Goal: Find specific page/section: Find specific page/section

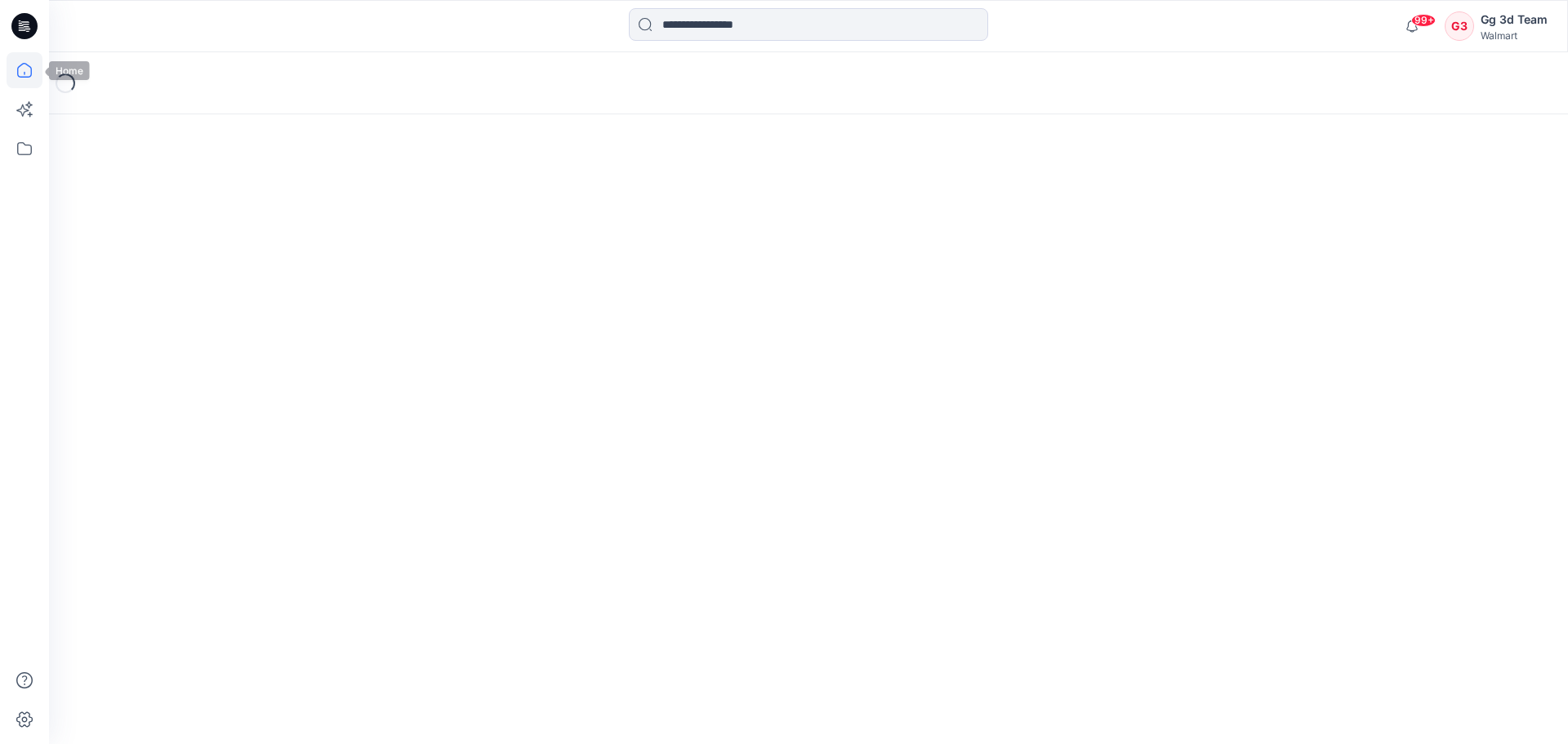
click at [24, 76] on icon at bounding box center [24, 70] width 36 height 36
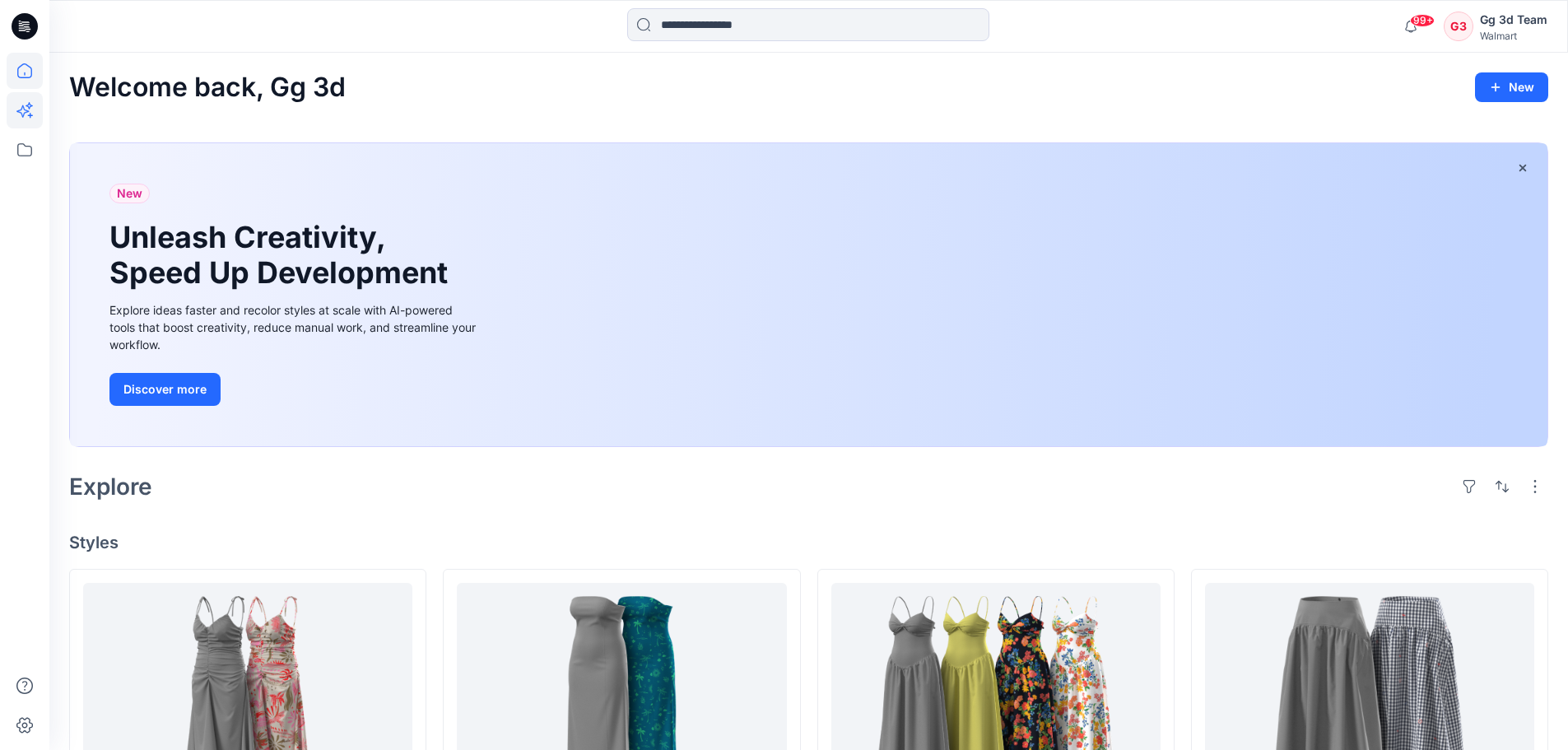
click at [7, 106] on icon at bounding box center [25, 110] width 36 height 36
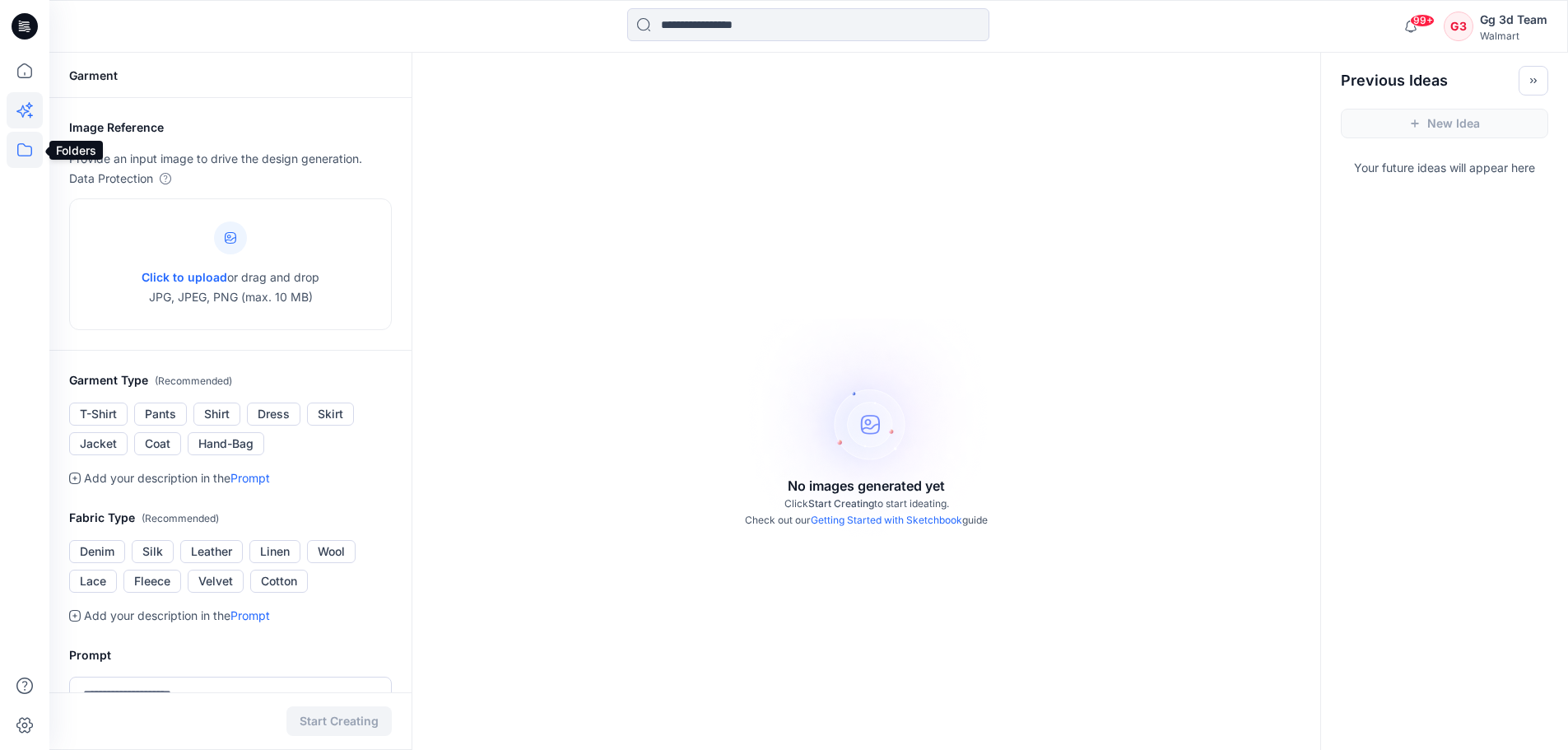
click at [26, 145] on icon at bounding box center [25, 150] width 36 height 36
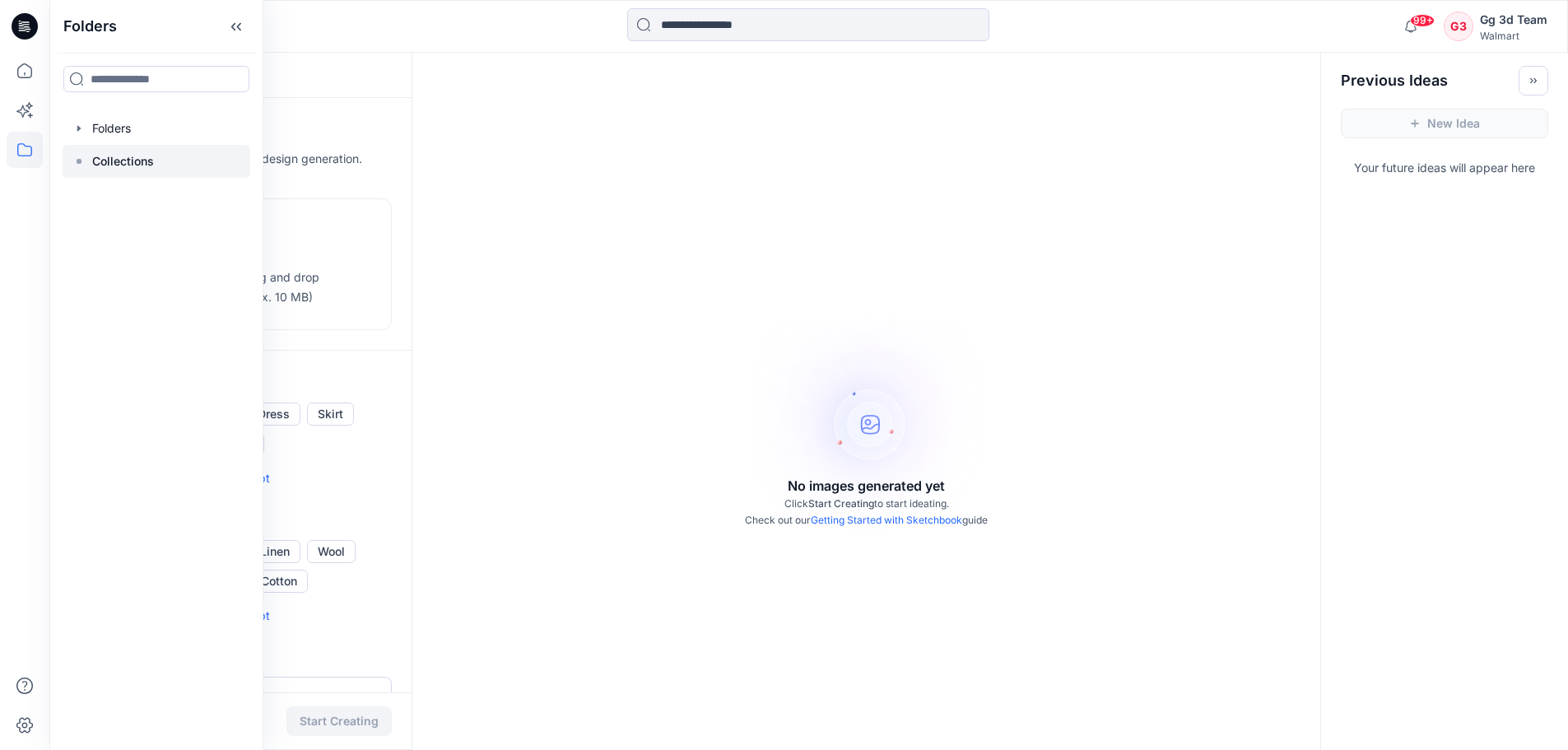
click at [126, 159] on p "Collections" at bounding box center [123, 161] width 61 height 20
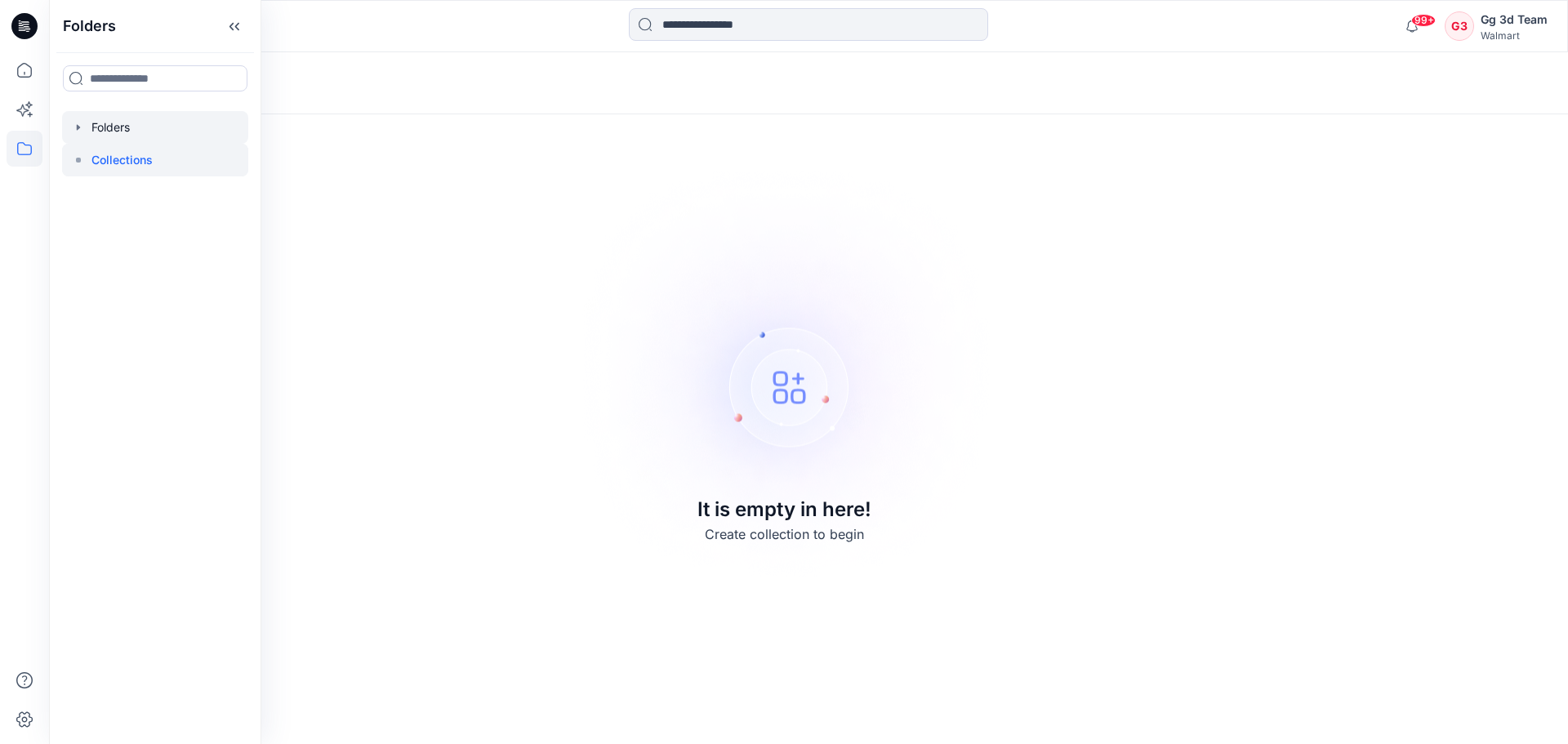
click at [79, 127] on icon "button" at bounding box center [78, 127] width 3 height 6
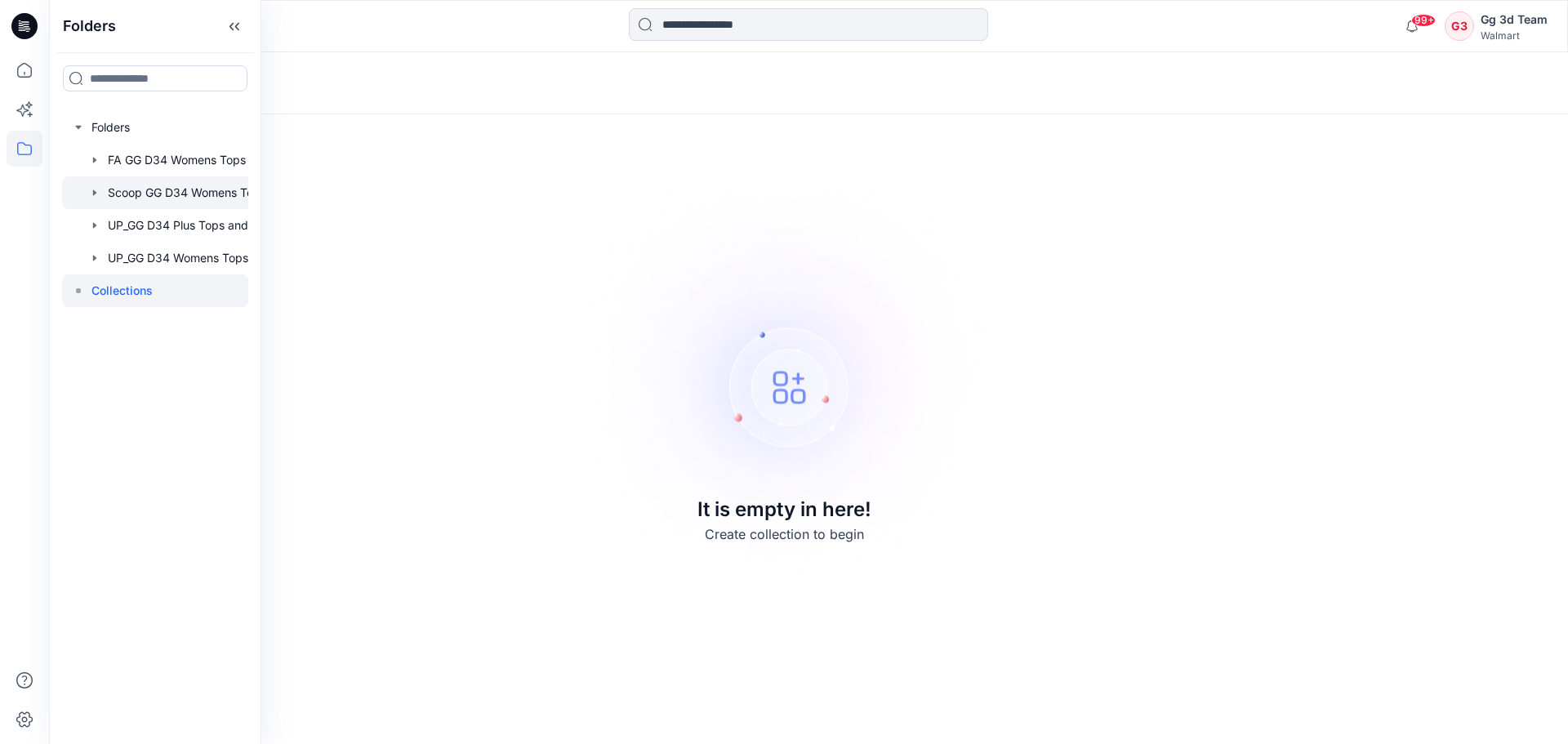
click at [212, 195] on div at bounding box center [176, 193] width 228 height 33
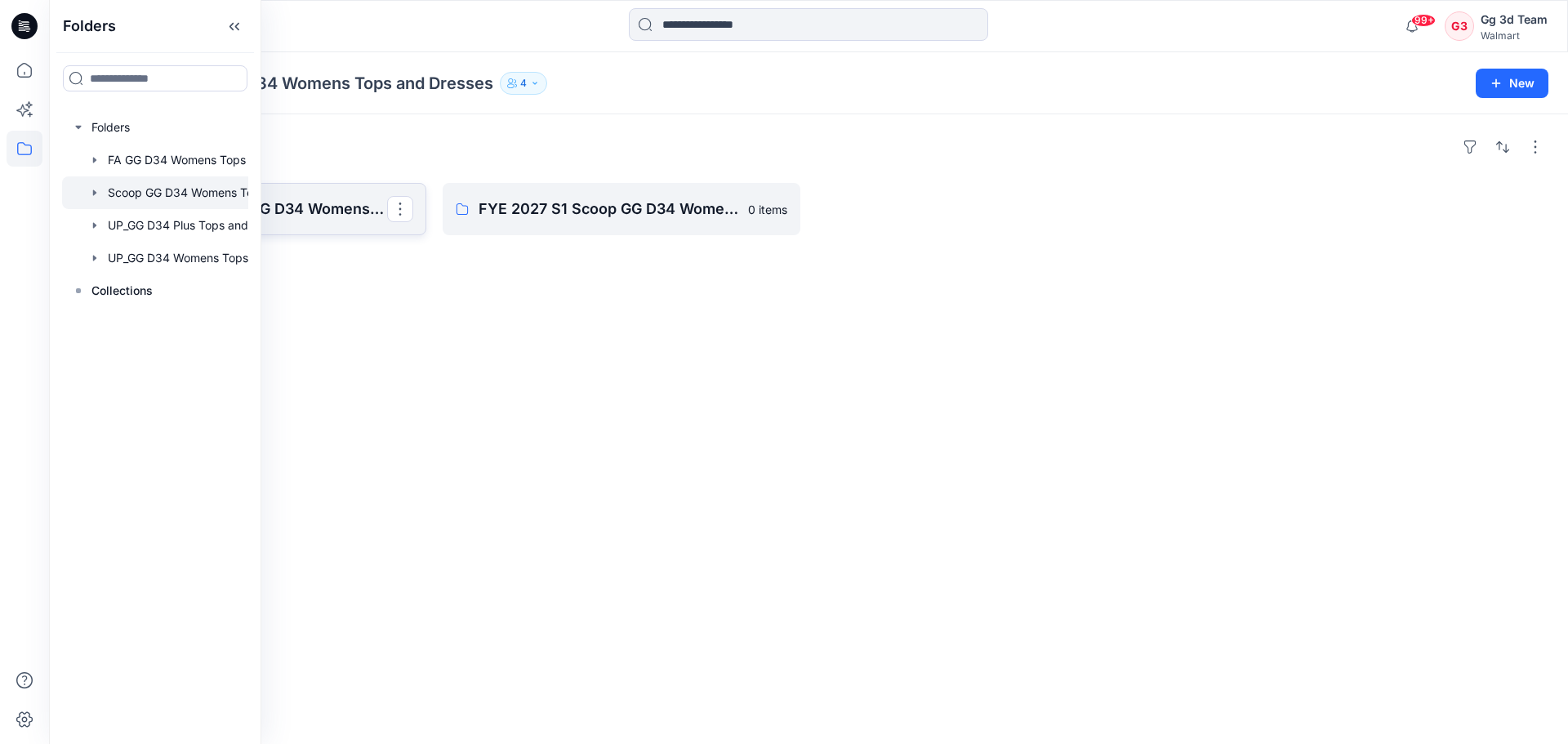
click at [337, 210] on p "FYE 2027 S2 Scoop GG D34 Womens Tops and Dresses" at bounding box center [246, 209] width 283 height 22
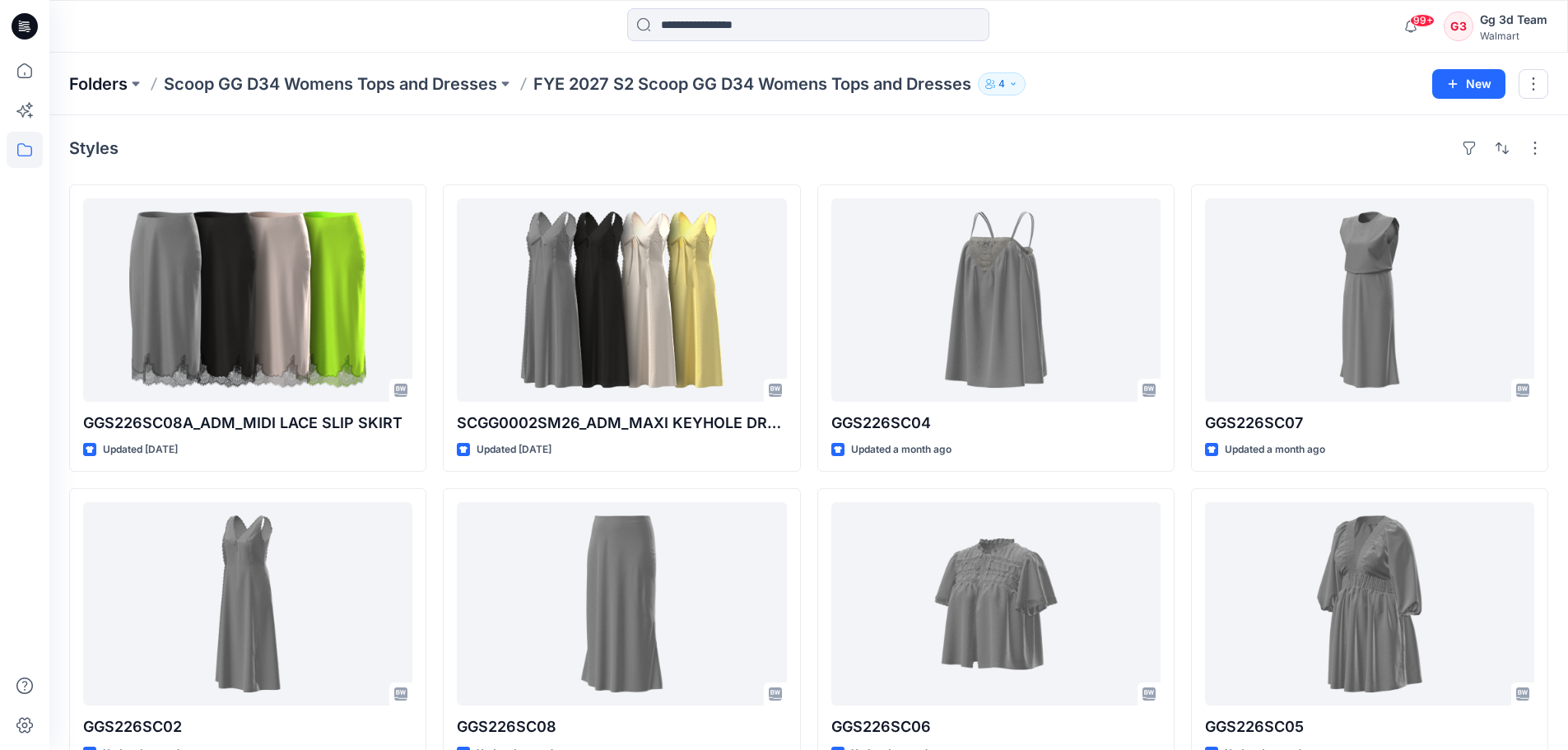
click at [81, 78] on p "Folders" at bounding box center [98, 84] width 58 height 23
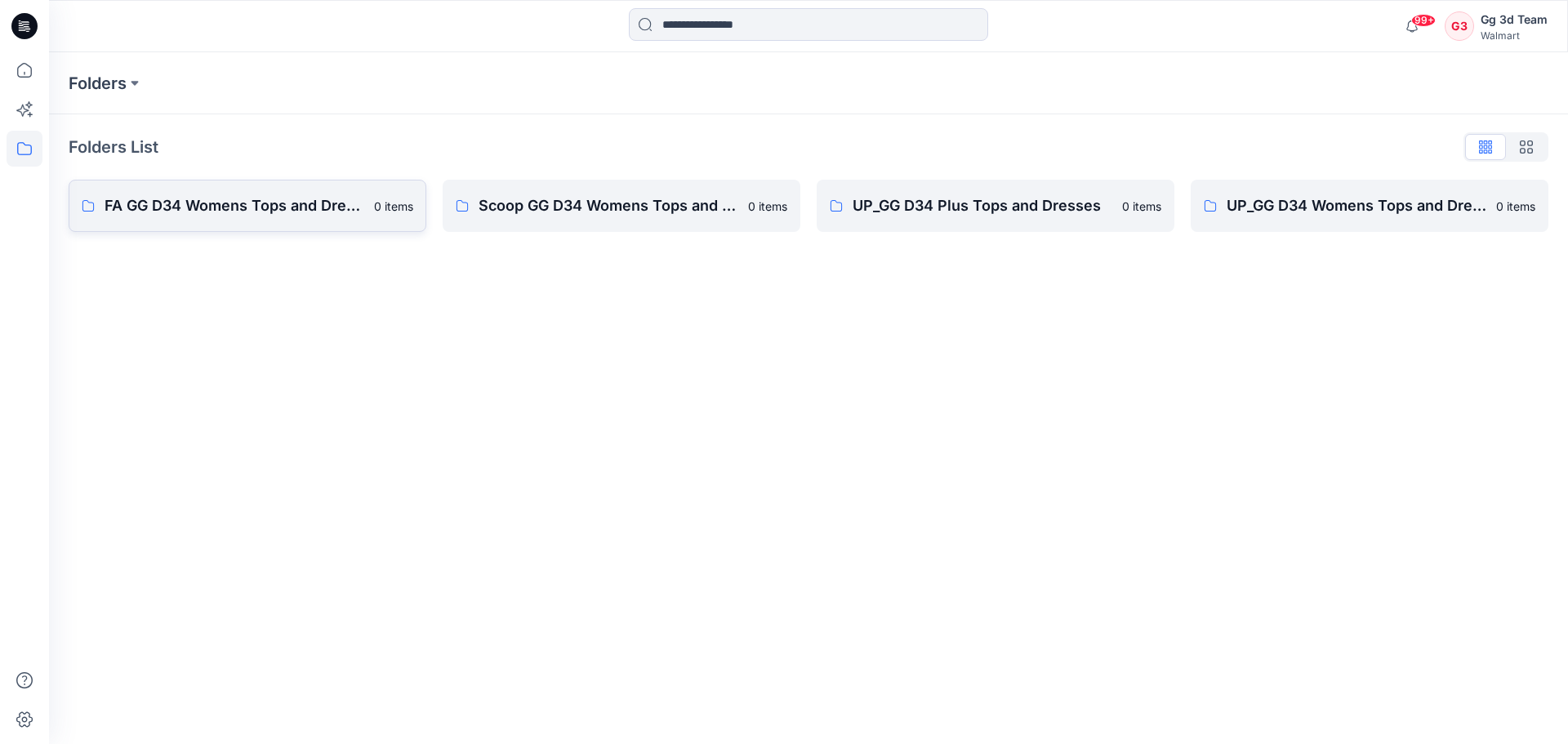
click at [252, 217] on link "FA GG D34 Womens Tops and Dresses 0 items" at bounding box center [247, 206] width 357 height 52
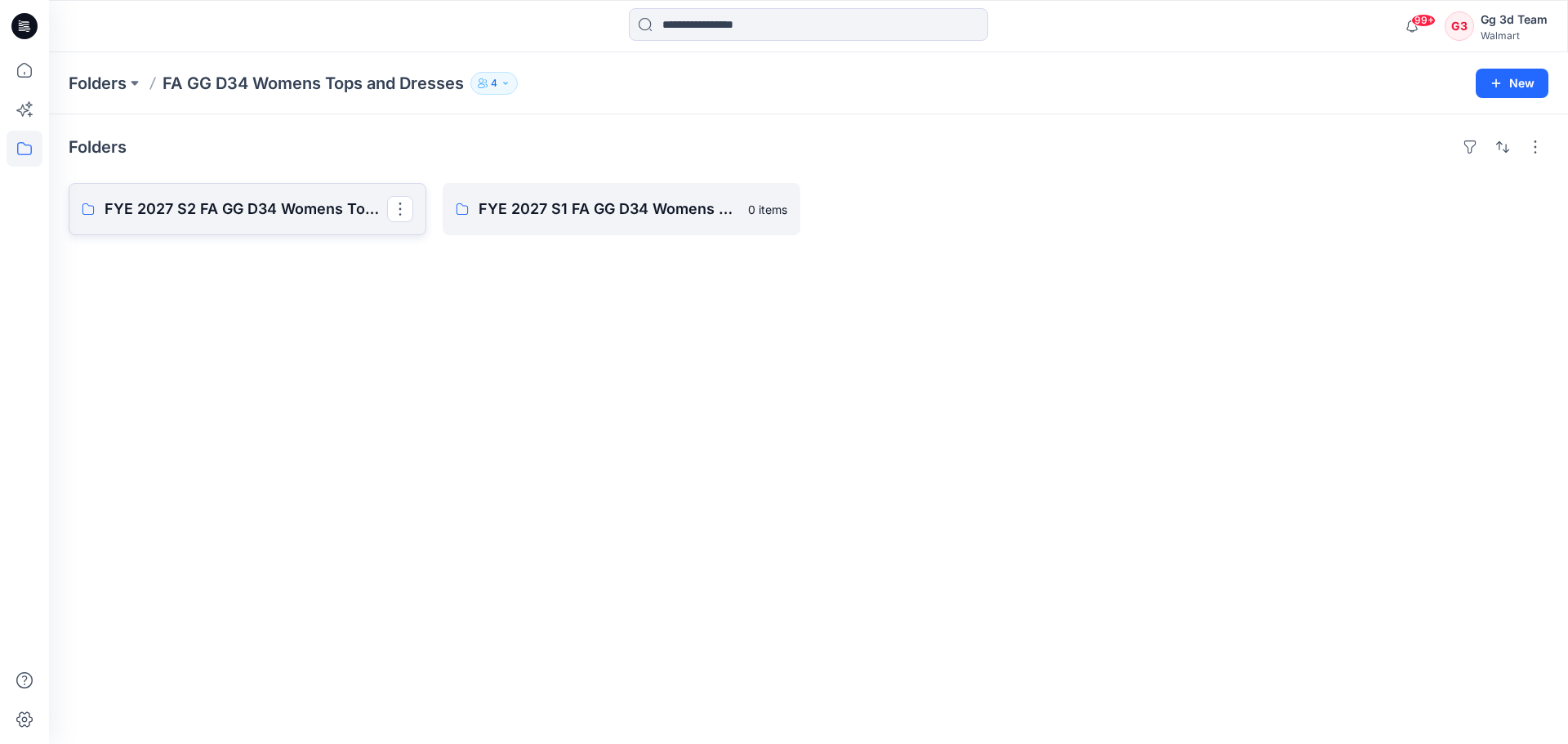
click at [269, 220] on p "FYE 2027 S2 FA GG D34 Womens Tops and Dresses" at bounding box center [246, 209] width 283 height 22
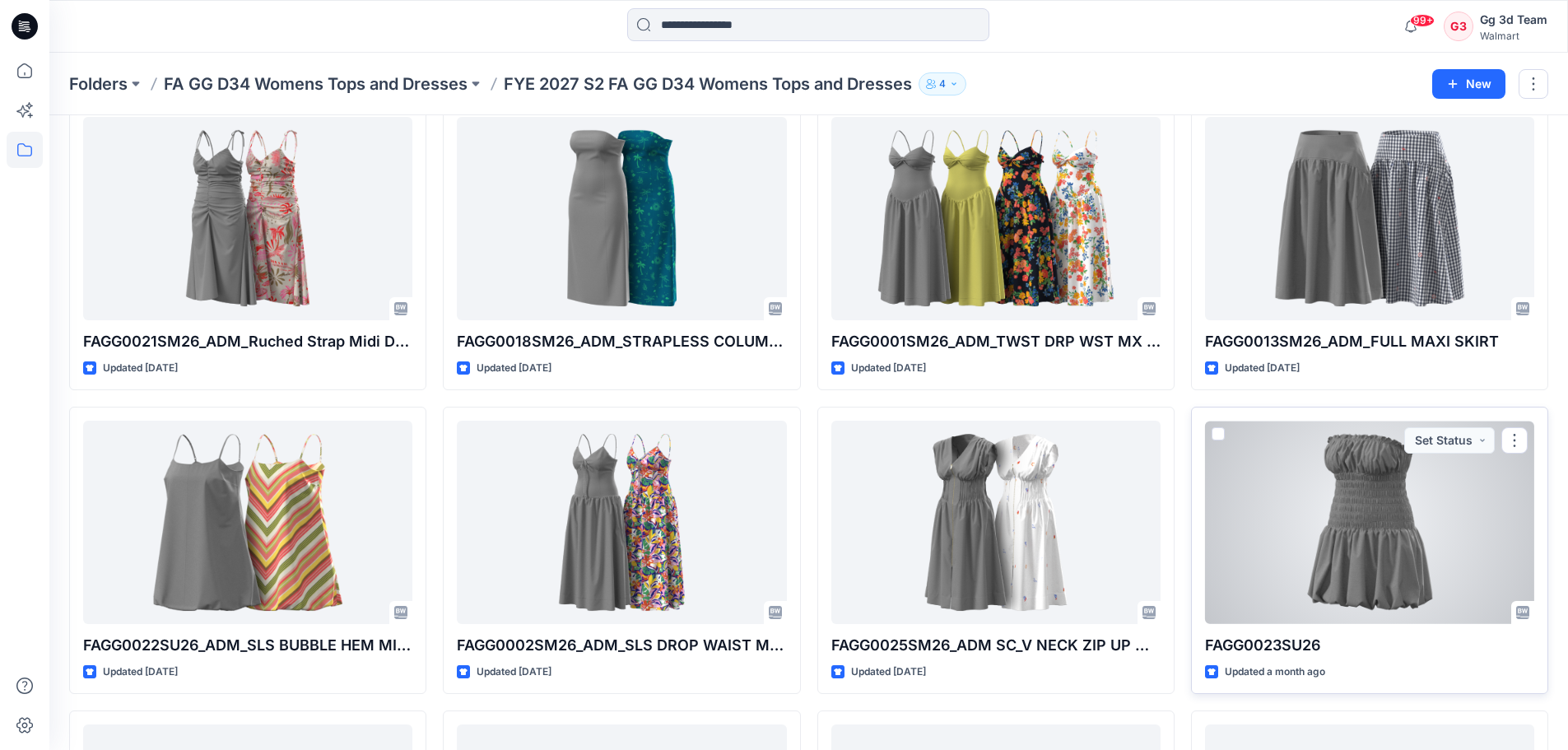
scroll to position [82, 0]
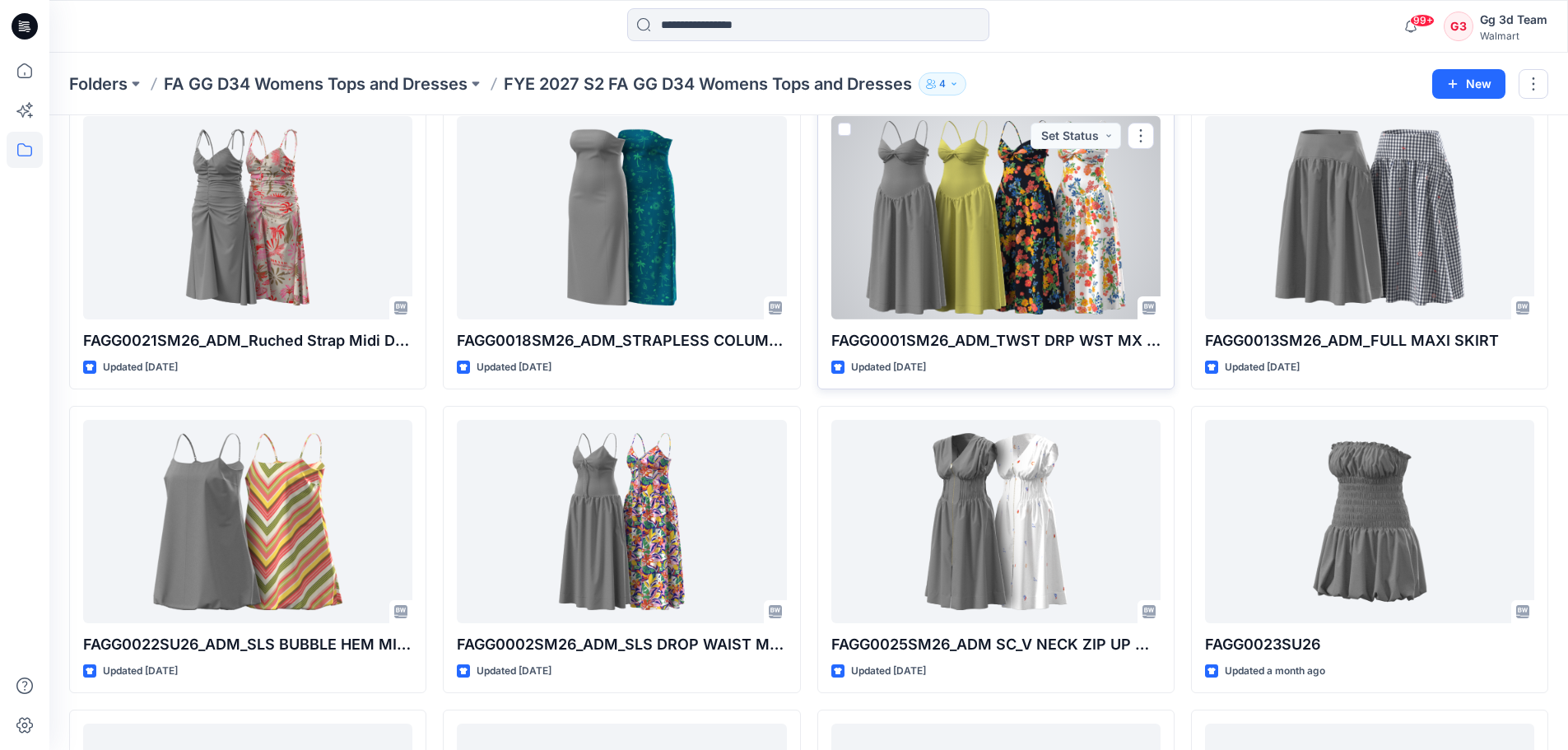
click at [982, 206] on div at bounding box center [996, 218] width 329 height 204
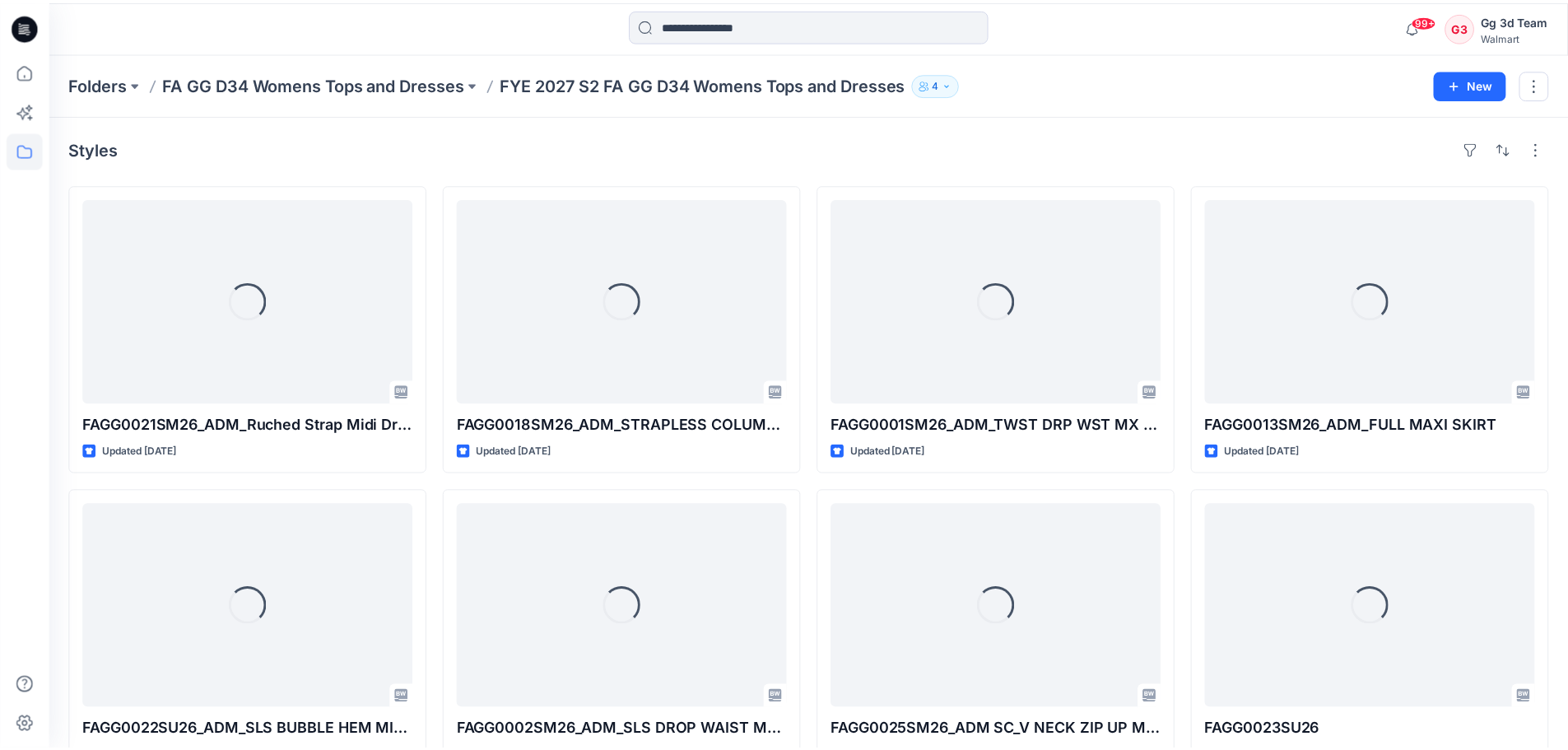
scroll to position [82, 0]
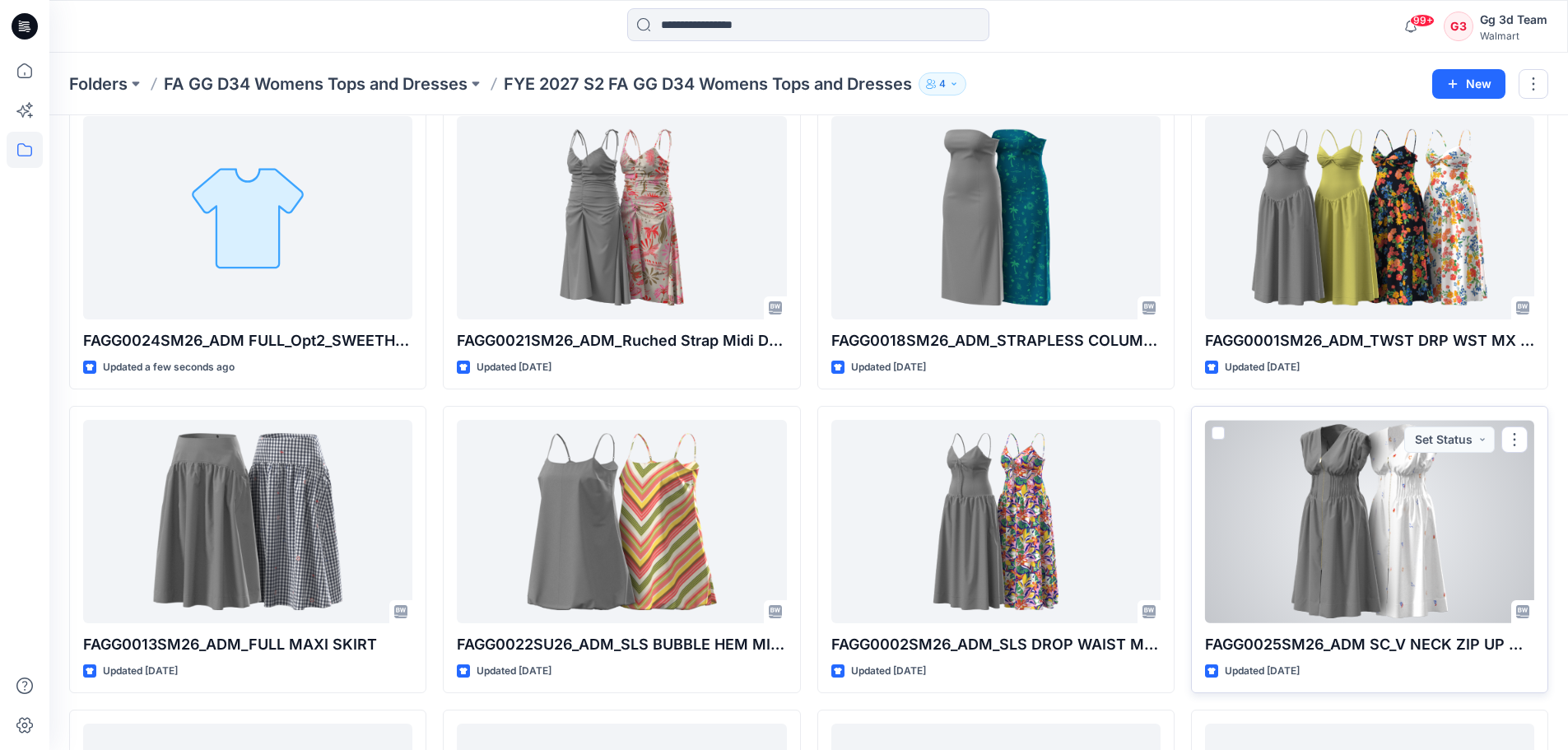
click at [1258, 562] on div at bounding box center [1369, 522] width 329 height 204
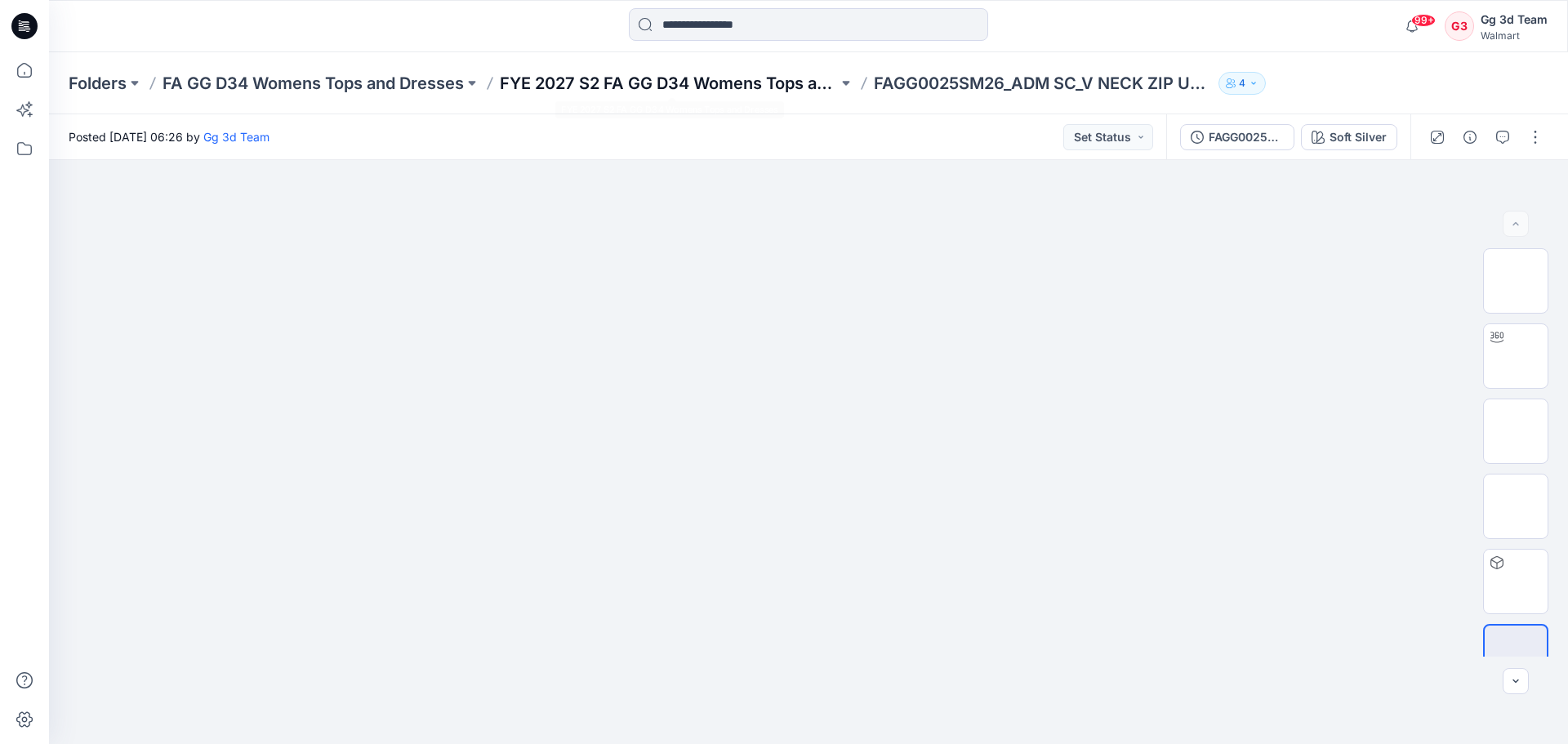
click at [603, 88] on p "FYE 2027 S2 FA GG D34 Womens Tops and Dresses" at bounding box center [668, 83] width 338 height 22
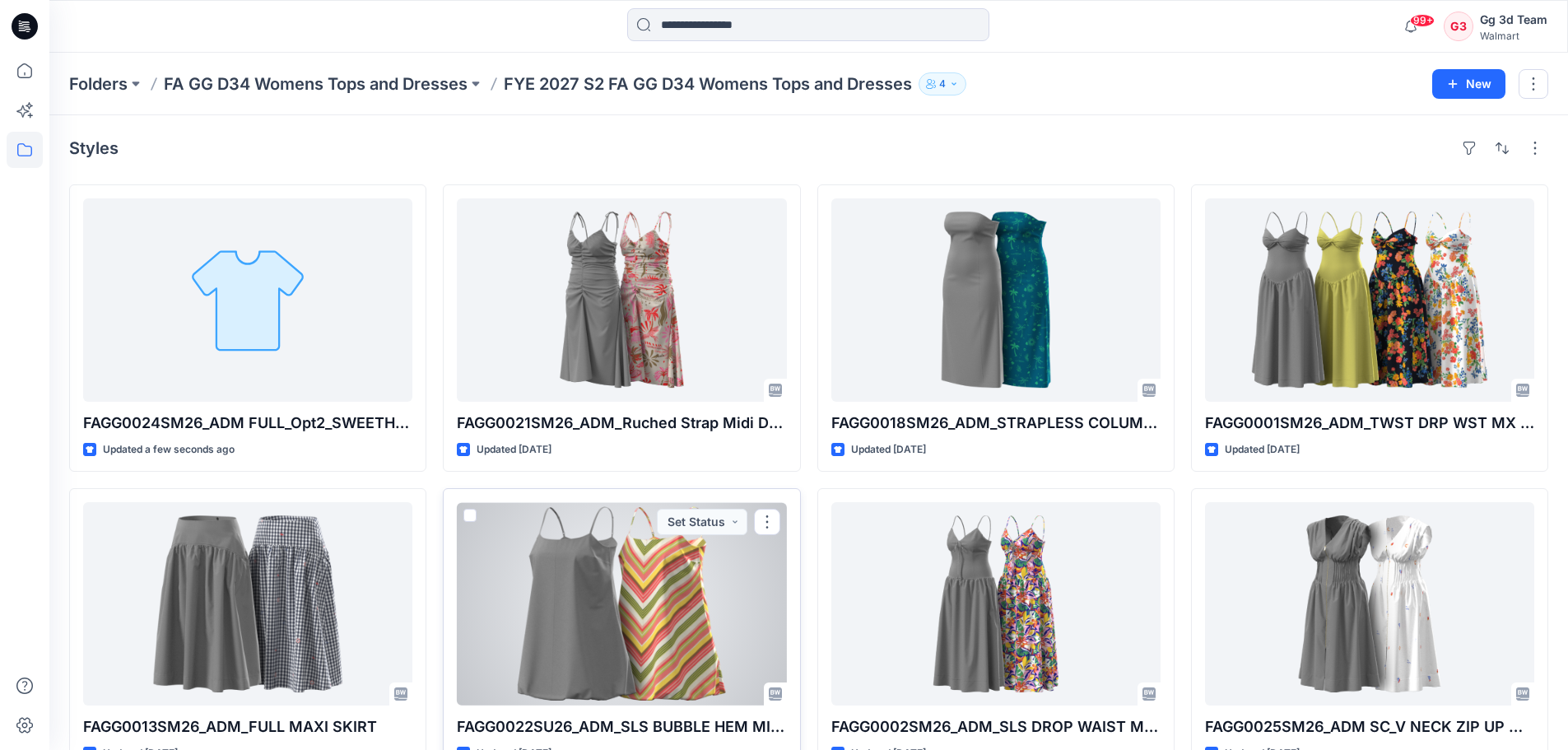
click at [509, 600] on div at bounding box center [620, 604] width 329 height 204
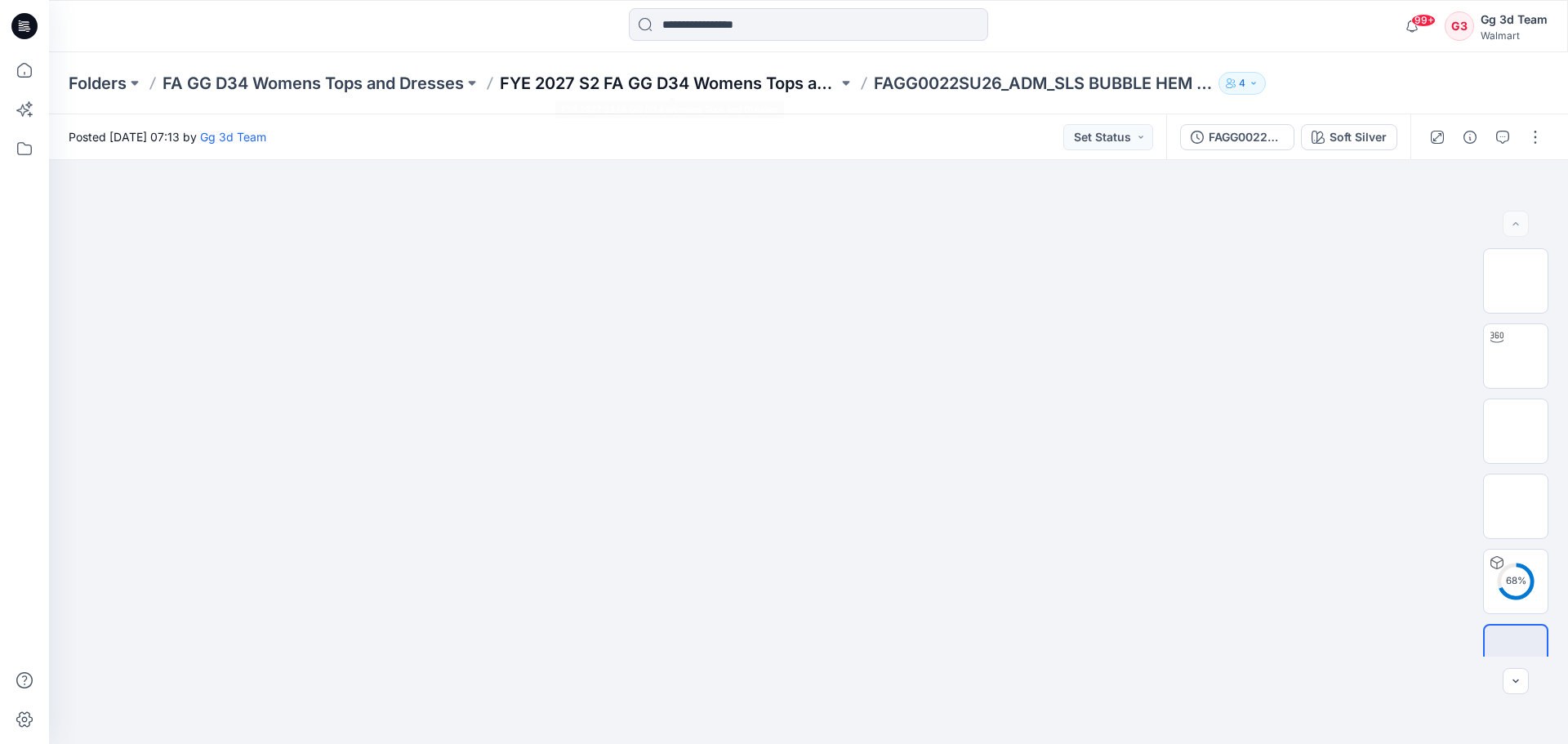
click at [698, 93] on p "FYE 2027 S2 FA GG D34 Womens Tops and Dresses" at bounding box center [668, 83] width 338 height 22
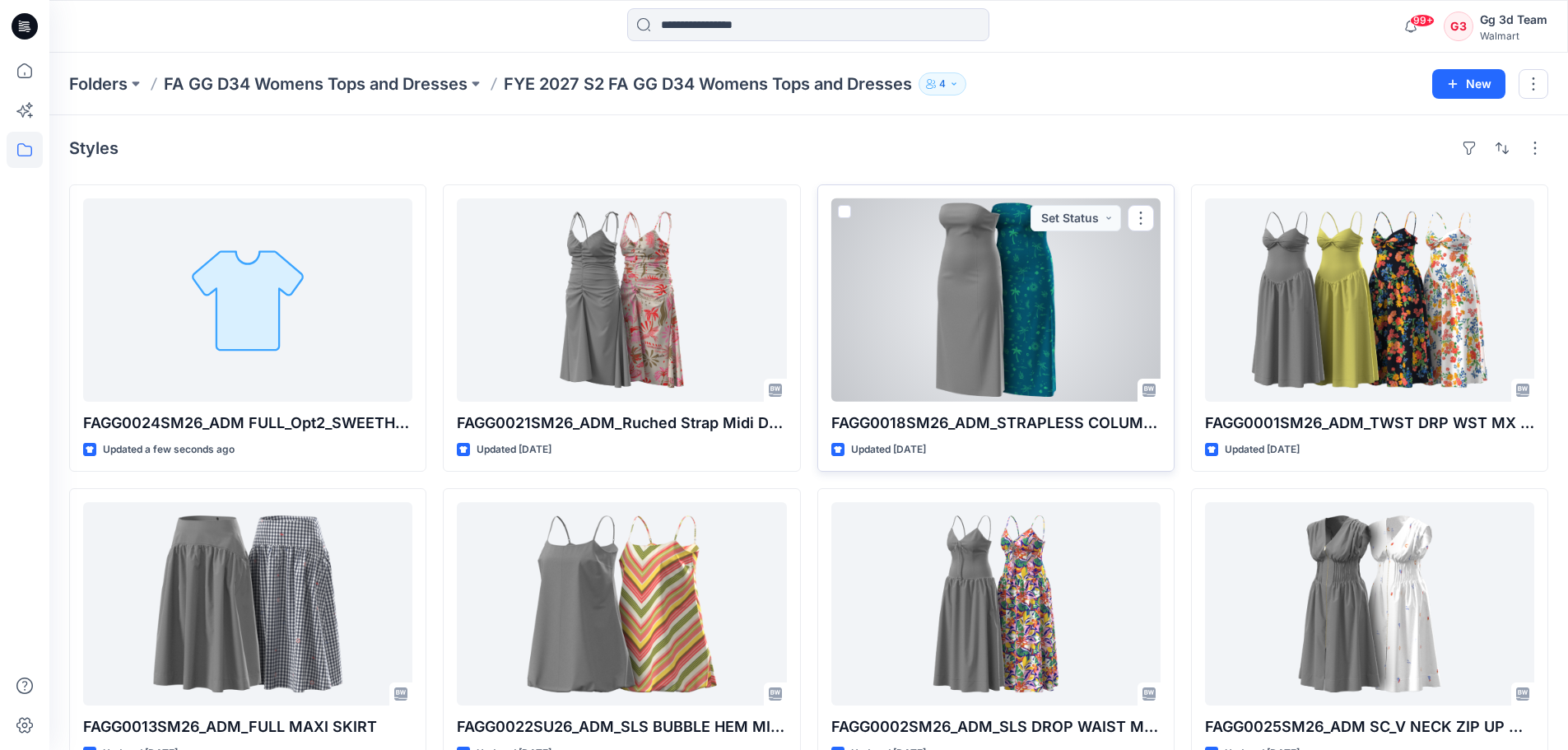
click at [1018, 315] on div at bounding box center [996, 300] width 329 height 204
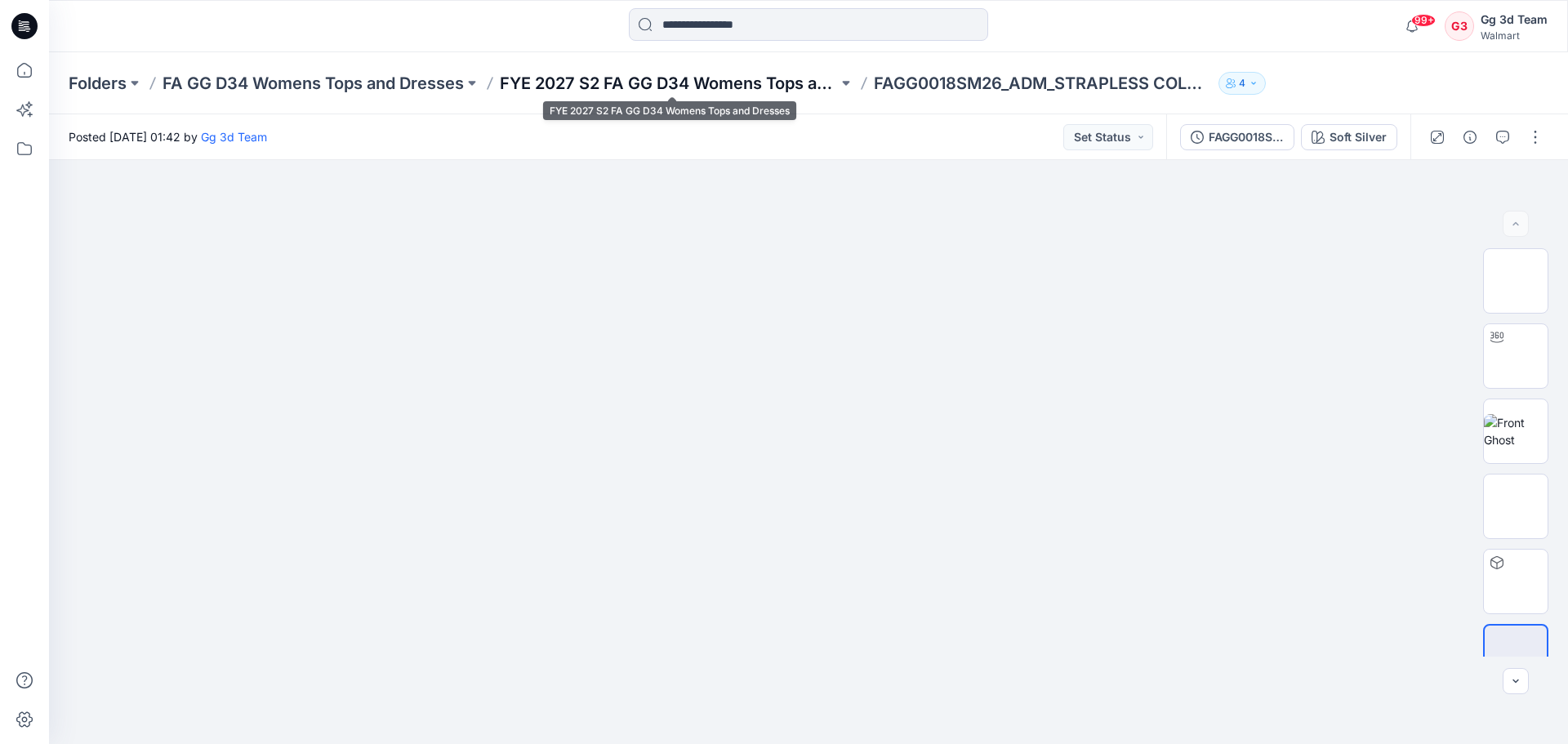
click at [722, 74] on p "FYE 2027 S2 FA GG D34 Womens Tops and Dresses" at bounding box center [668, 83] width 338 height 22
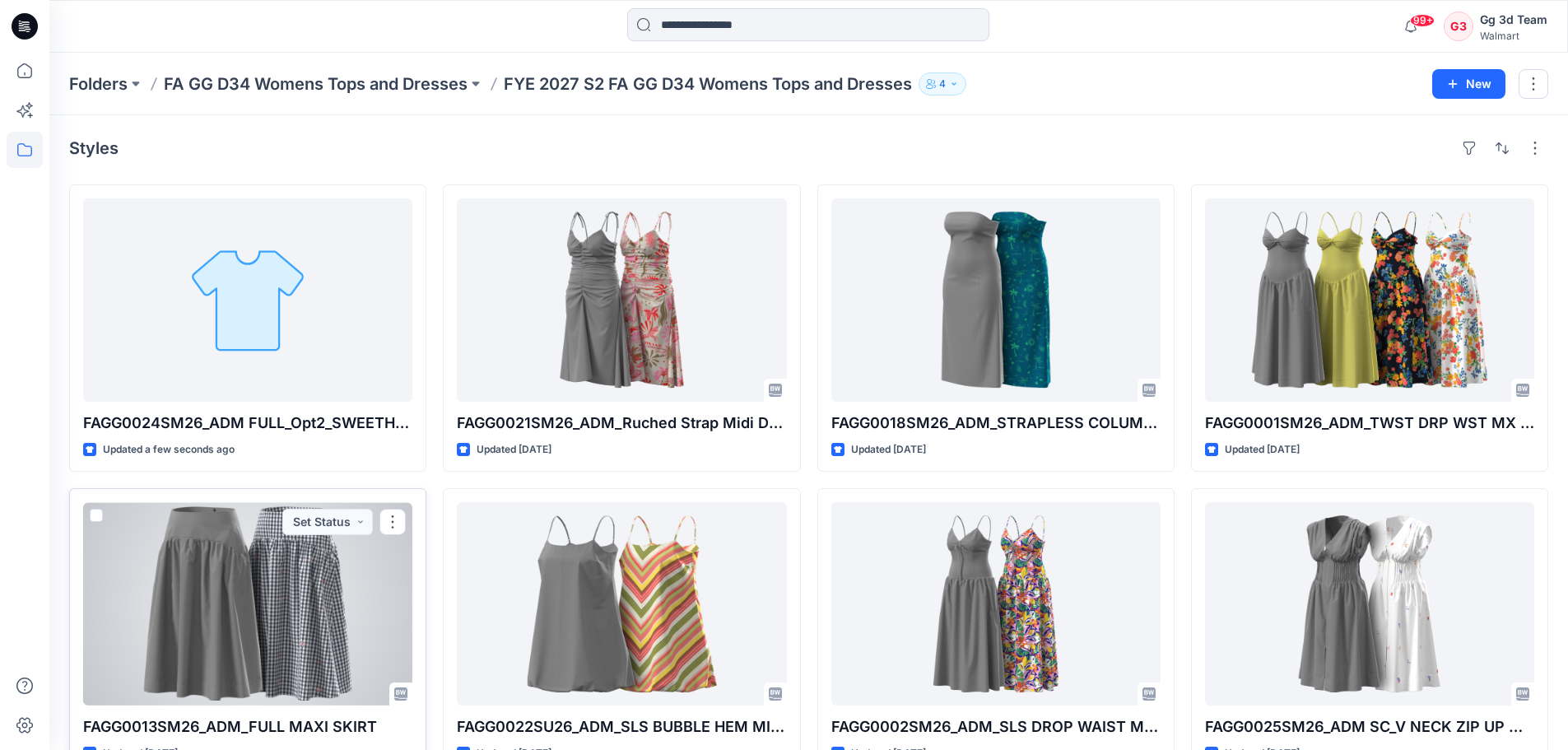
click at [253, 586] on div at bounding box center [247, 604] width 329 height 204
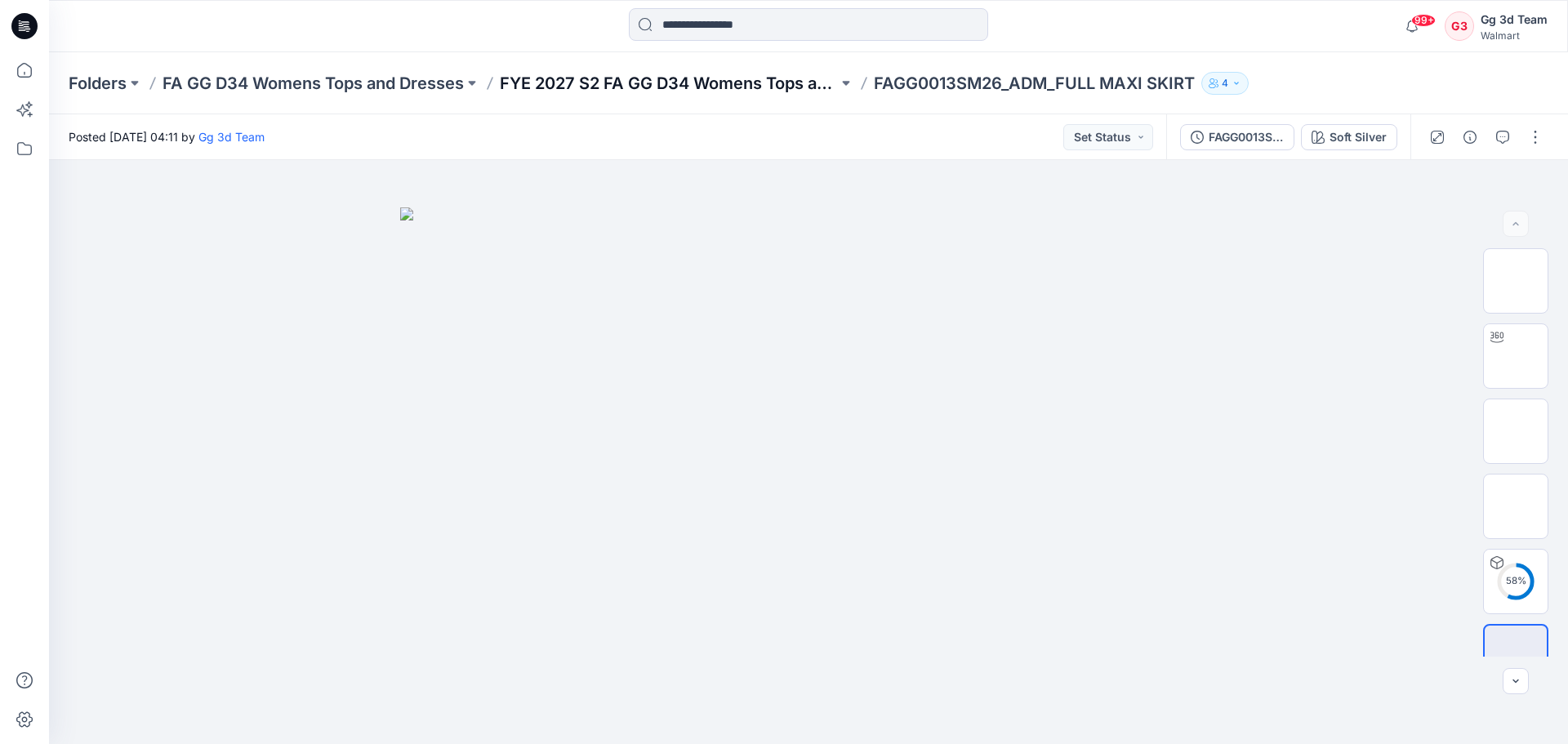
click at [791, 93] on p "FYE 2027 S2 FA GG D34 Womens Tops and Dresses" at bounding box center [668, 83] width 338 height 22
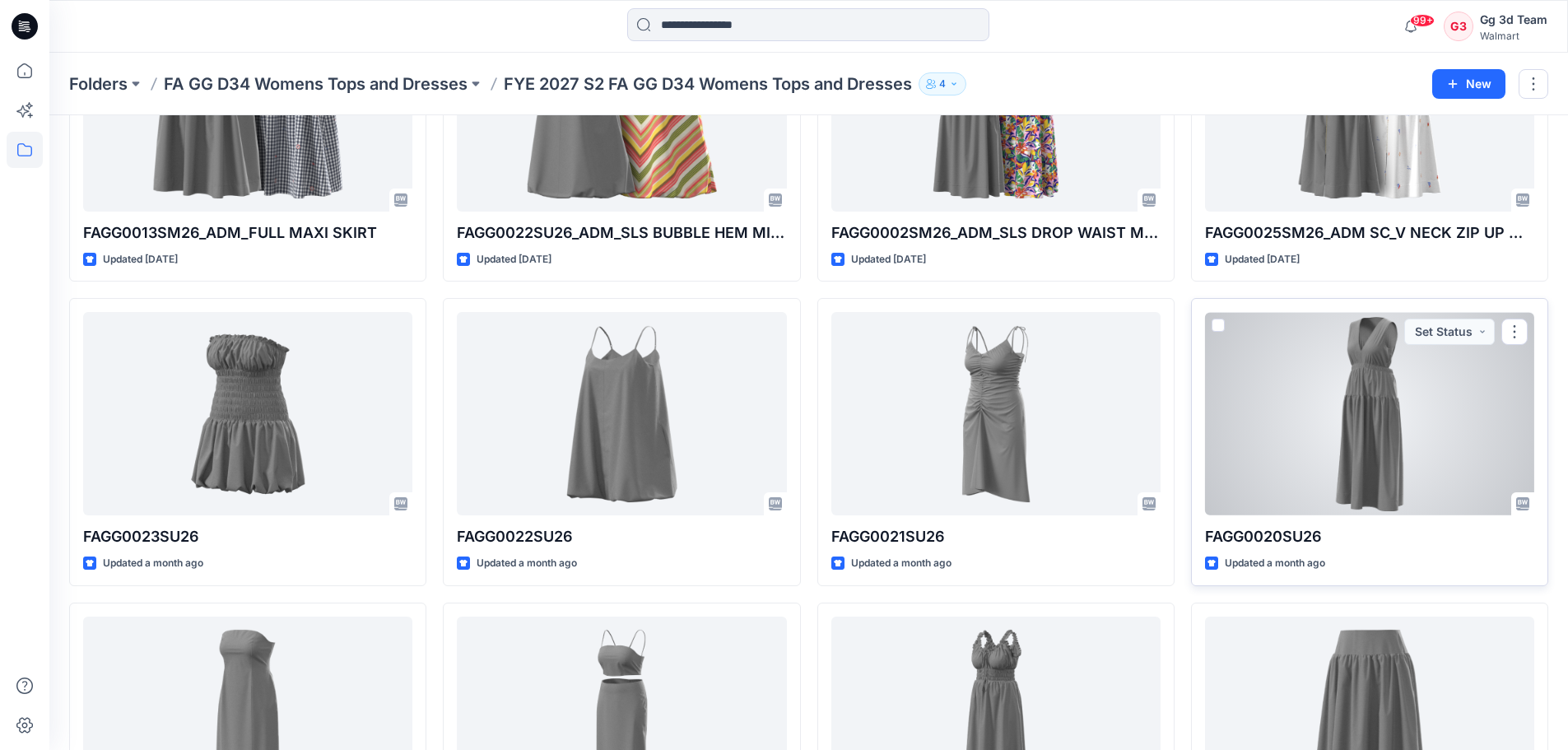
scroll to position [82, 0]
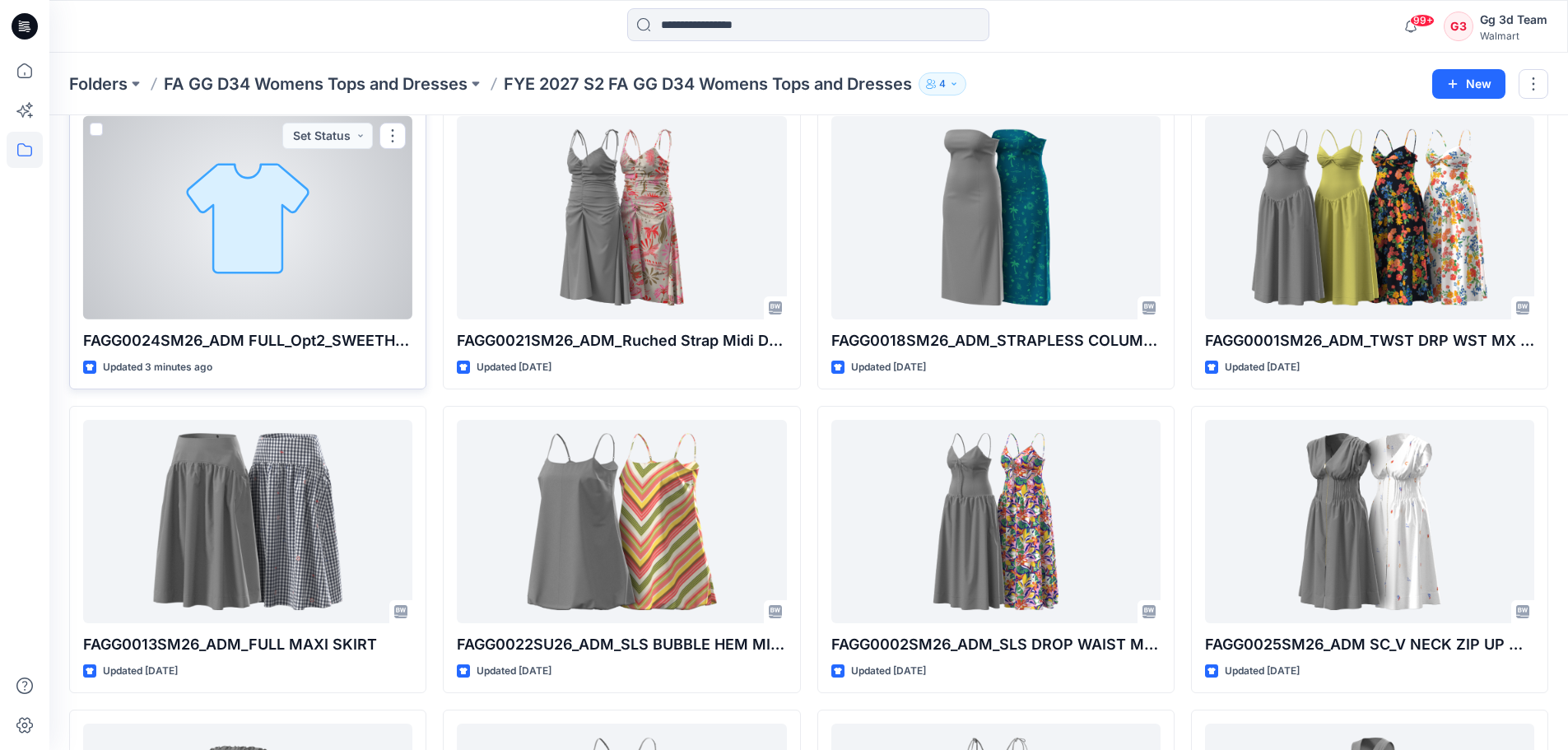
click at [308, 276] on div at bounding box center [247, 218] width 329 height 204
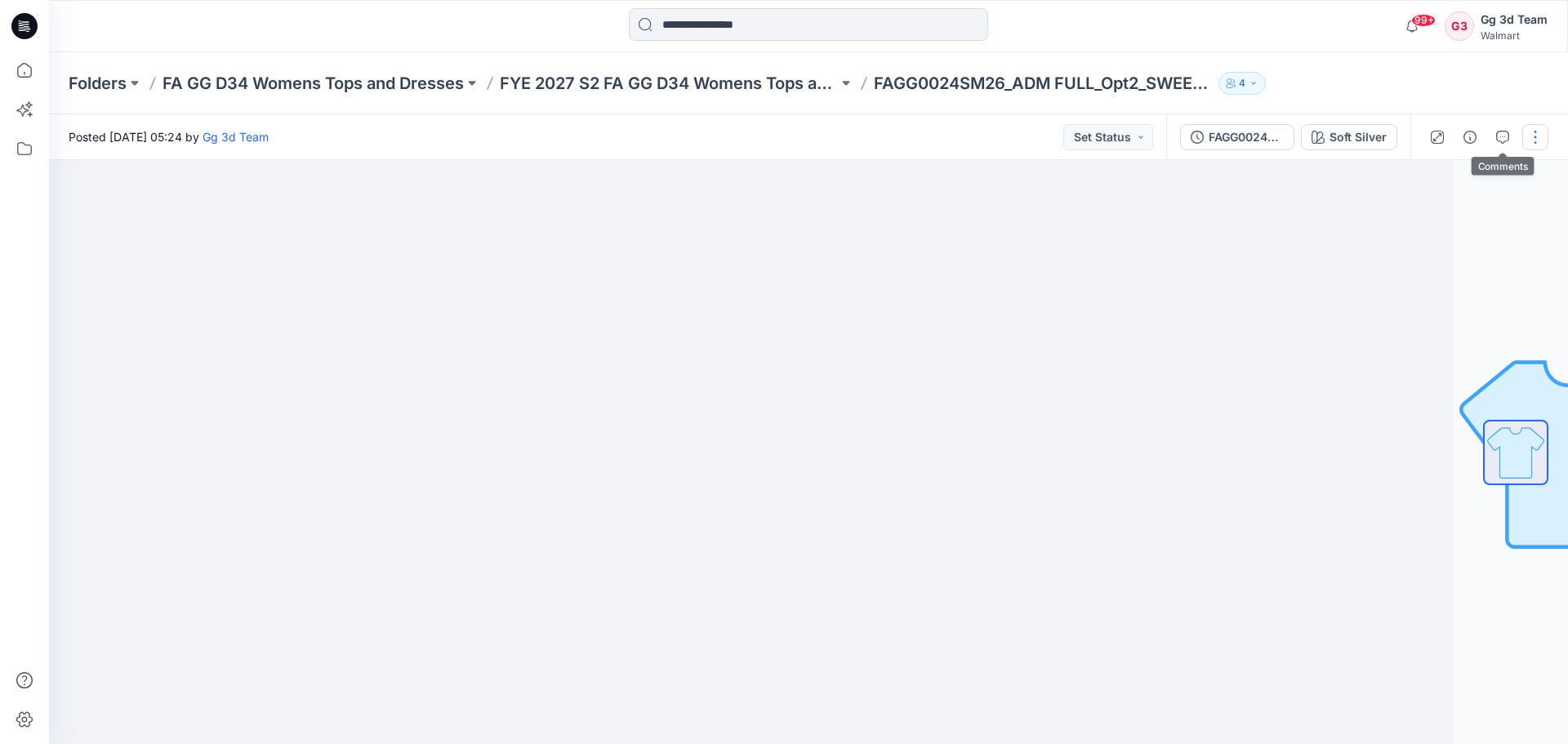
click at [1528, 135] on button "button" at bounding box center [1535, 138] width 26 height 26
click at [1413, 215] on icon "button" at bounding box center [1408, 222] width 13 height 13
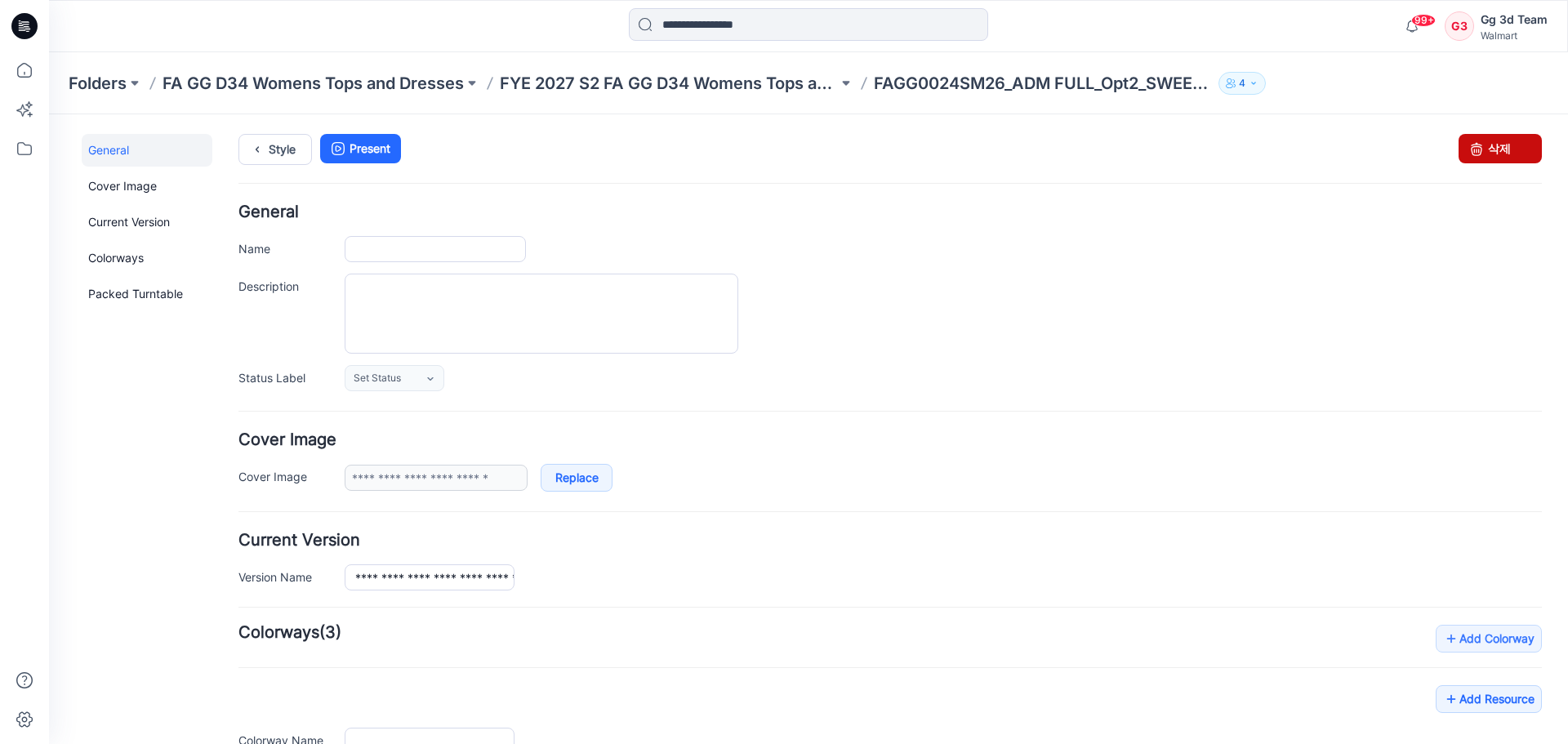
type input "**********"
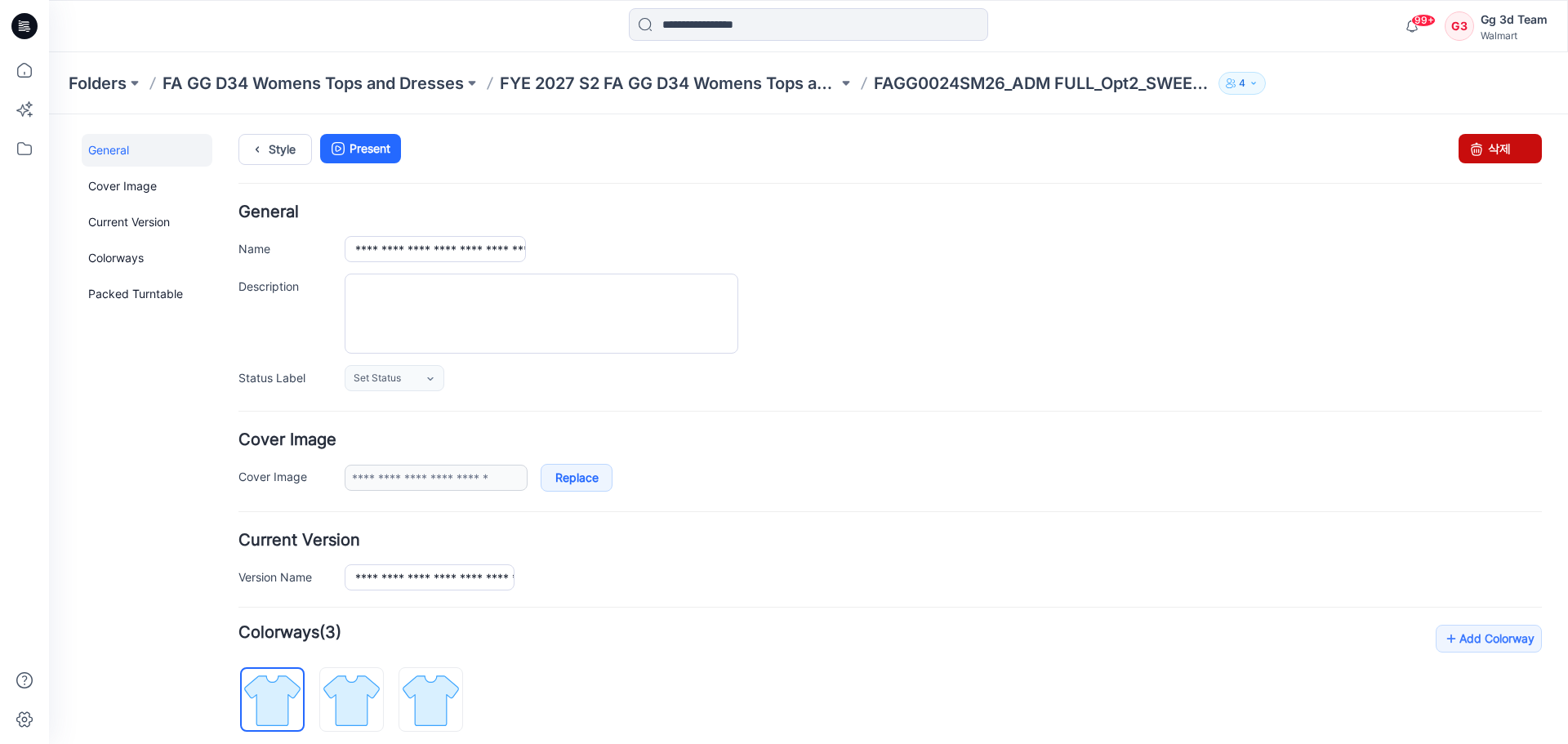
click at [1514, 153] on link "삭제" at bounding box center [1500, 148] width 83 height 29
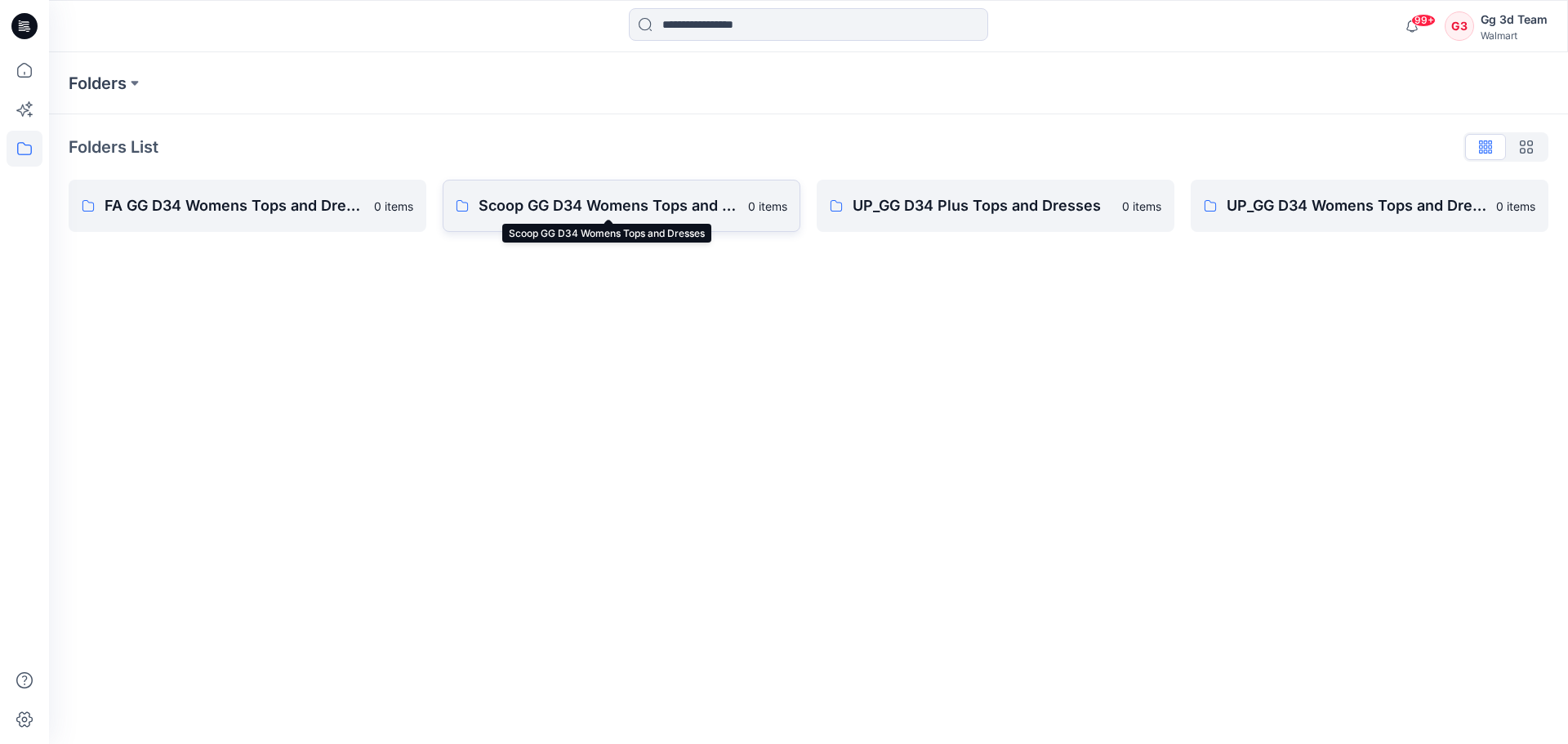
click at [699, 203] on p "Scoop GG D34 Womens Tops and Dresses" at bounding box center [608, 206] width 260 height 22
click at [258, 206] on p "FA GG D34 Womens Tops and Dresses" at bounding box center [235, 206] width 260 height 22
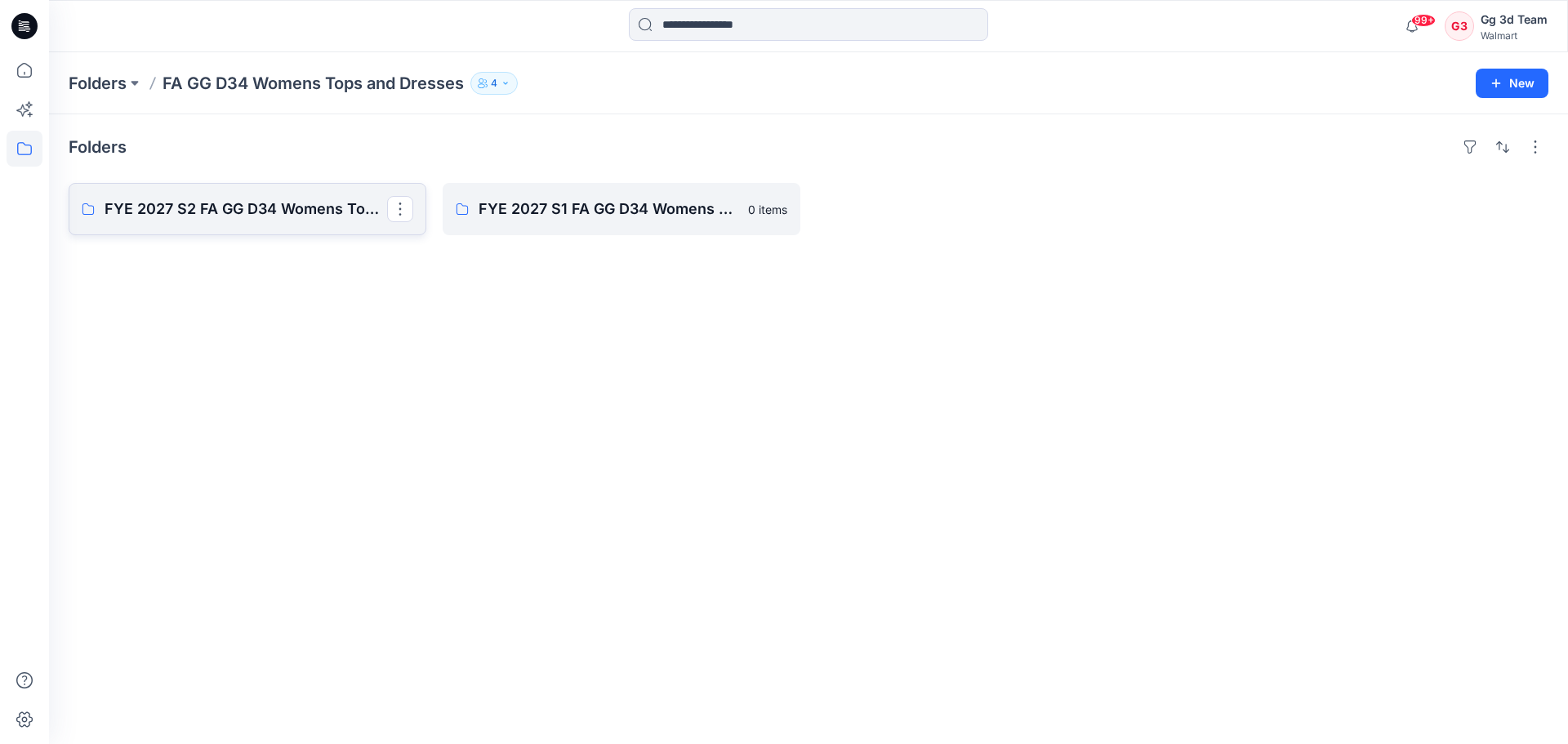
click at [238, 214] on p "FYE 2027 S2 FA GG D34 Womens Tops and Dresses" at bounding box center [246, 209] width 283 height 22
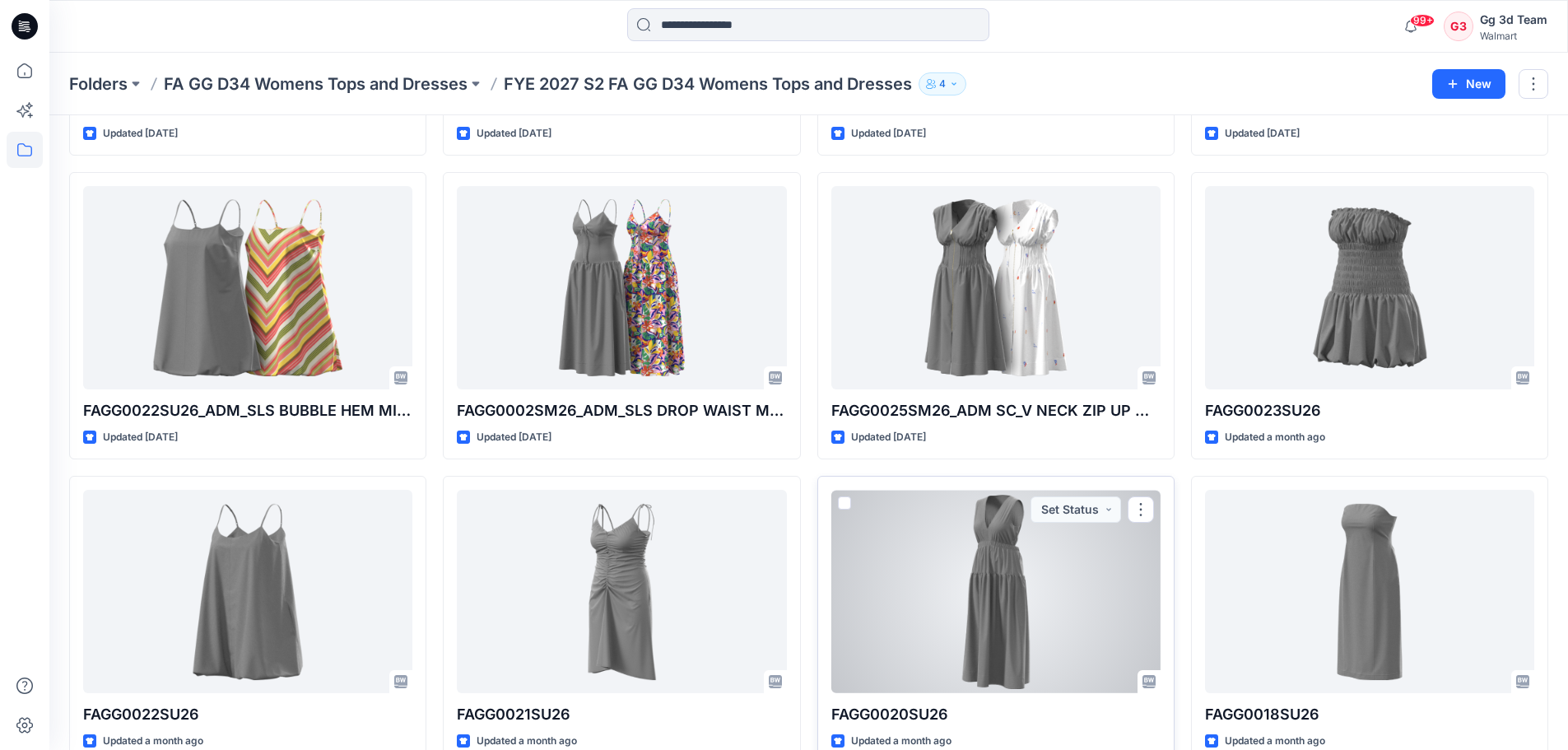
scroll to position [82, 0]
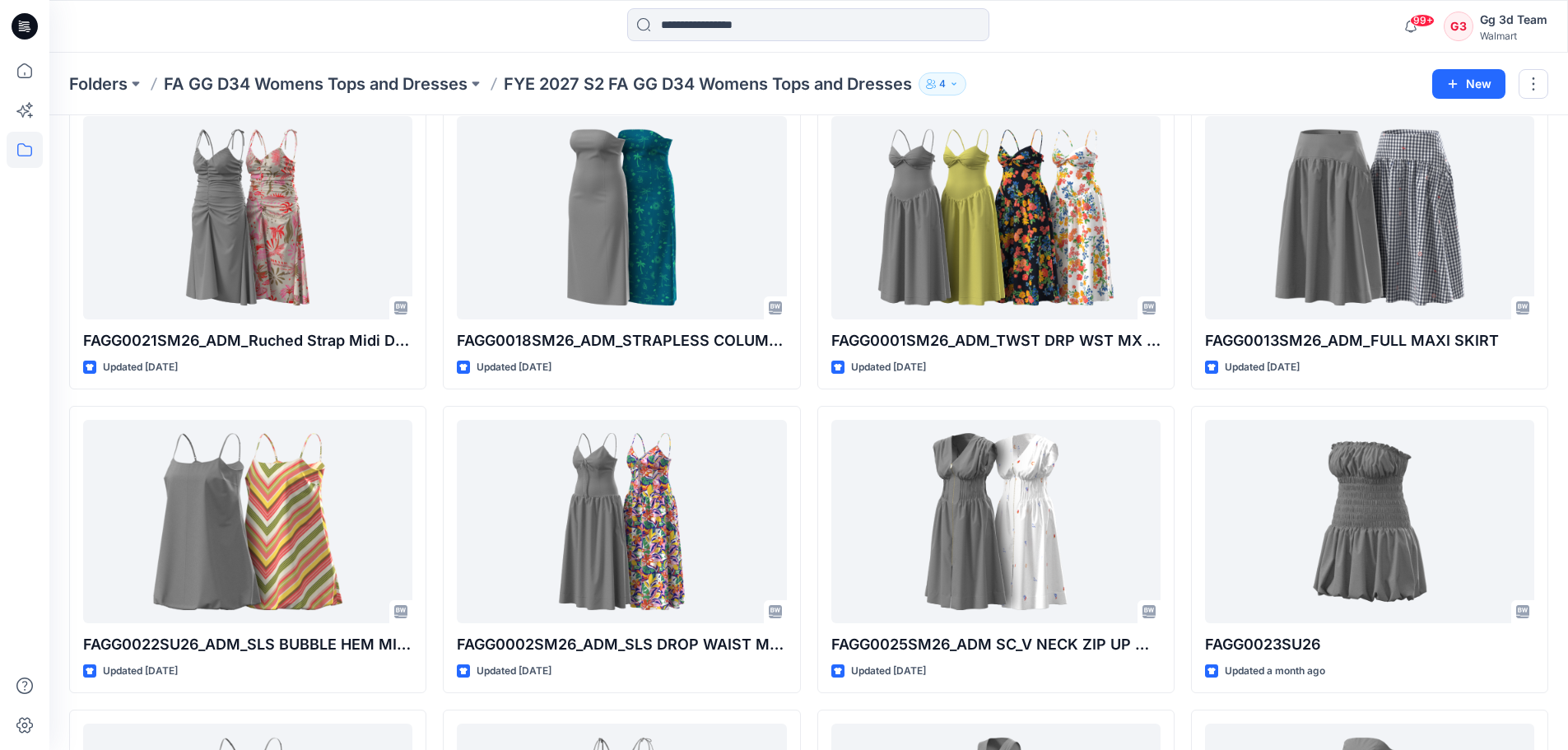
click at [43, 72] on div at bounding box center [25, 375] width 49 height 750
click at [41, 71] on icon at bounding box center [25, 71] width 36 height 36
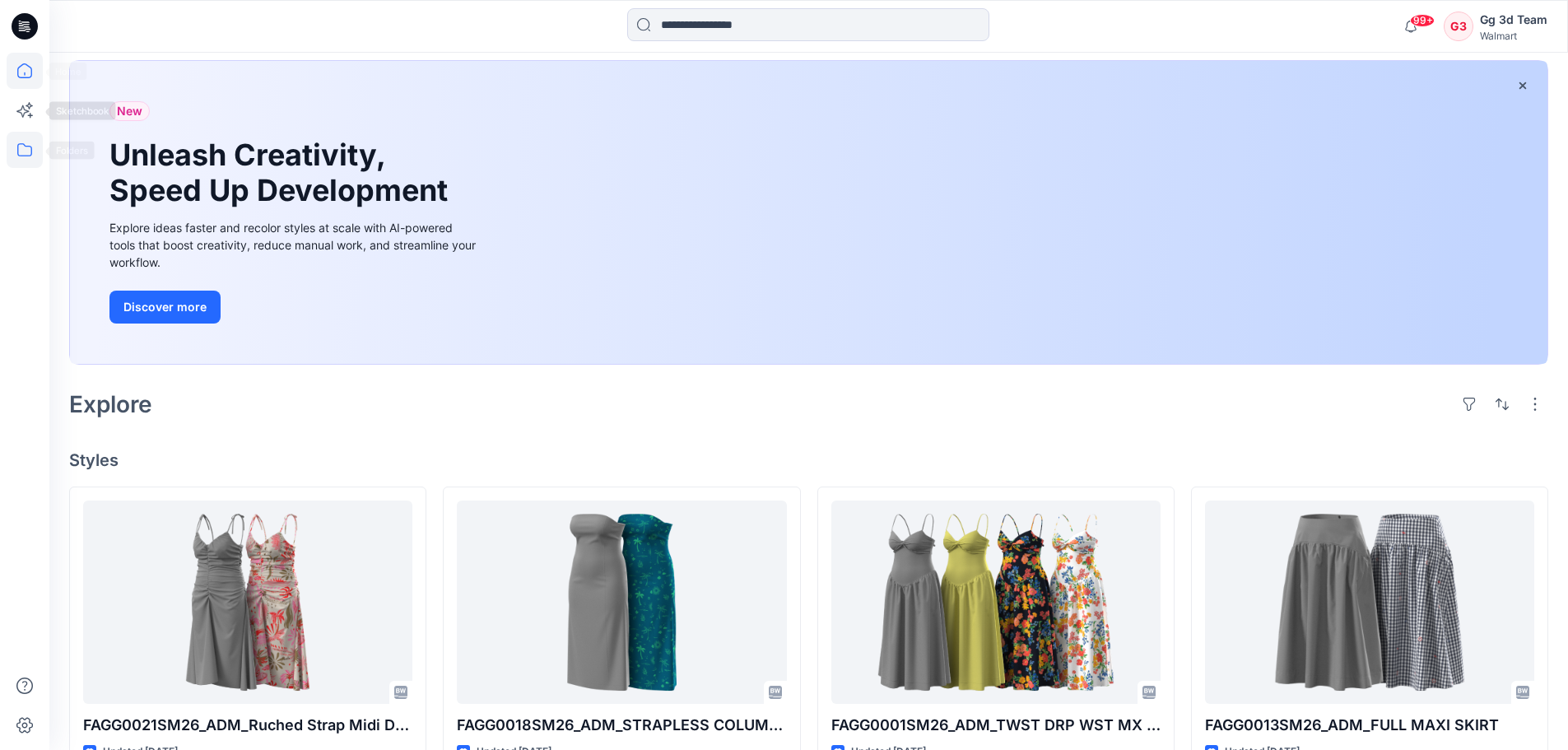
click at [26, 145] on icon at bounding box center [25, 150] width 36 height 36
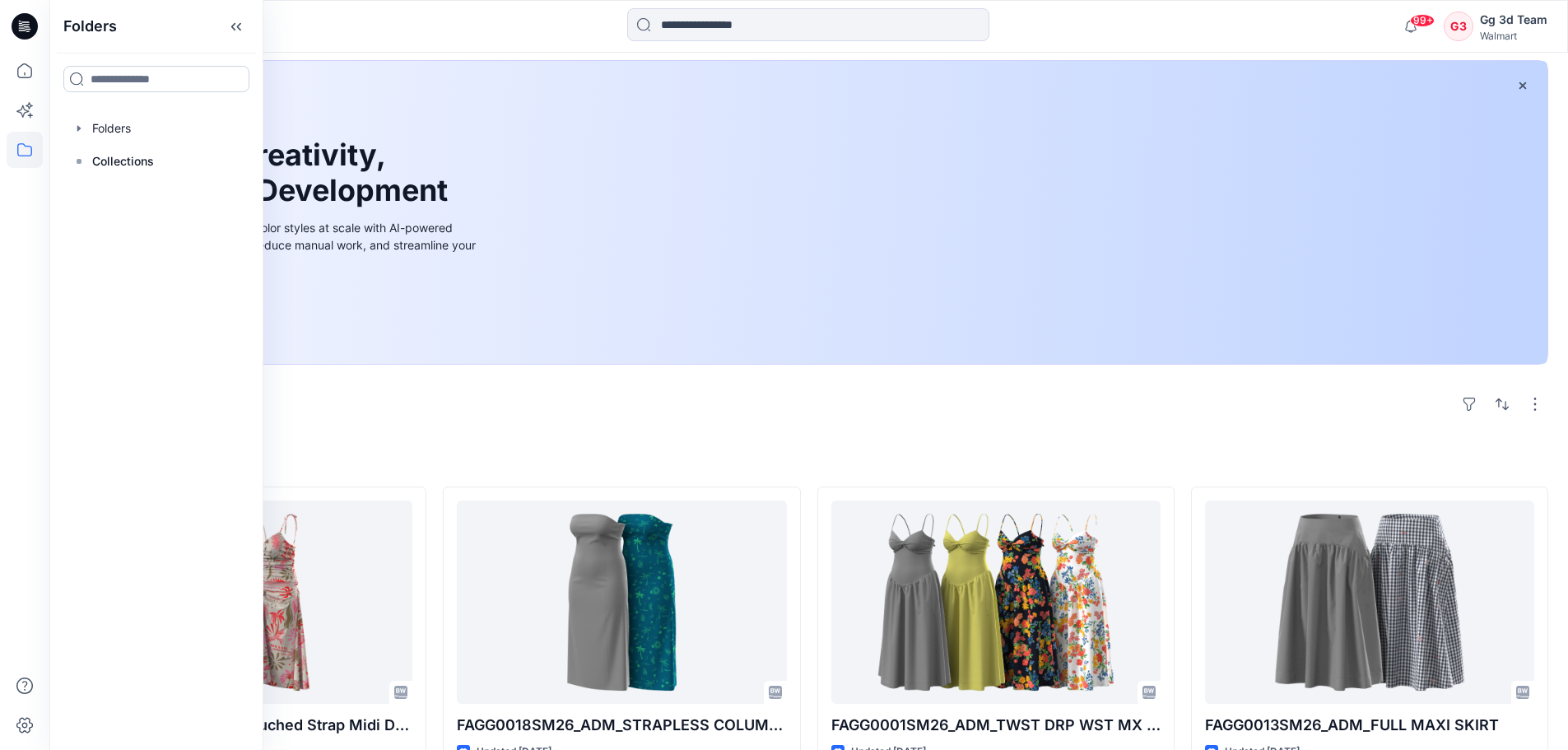
click at [124, 83] on input at bounding box center [156, 79] width 186 height 26
type input "**"
click at [159, 133] on div "My uploads Personal Zone" at bounding box center [156, 124] width 186 height 37
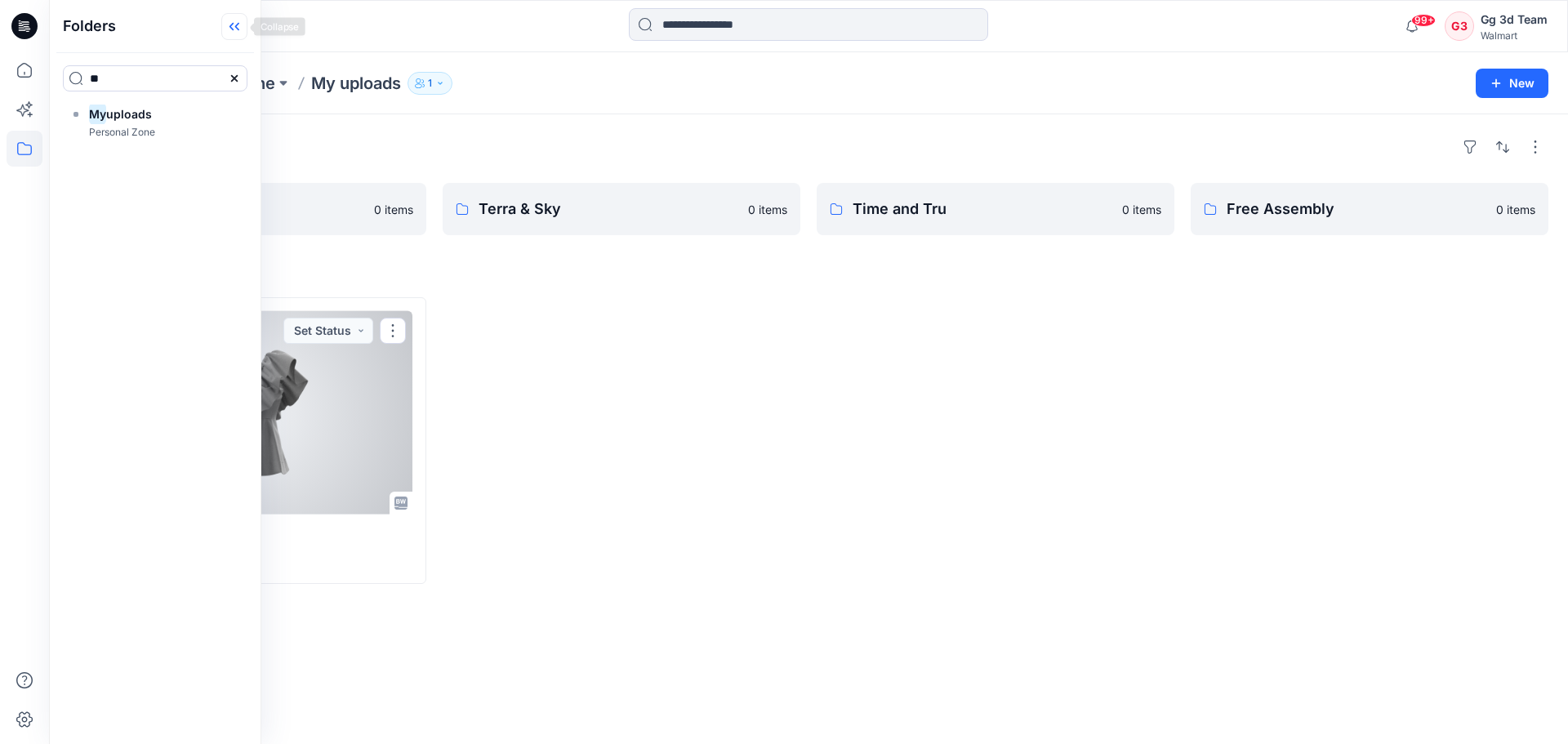
click at [229, 34] on icon at bounding box center [235, 26] width 26 height 27
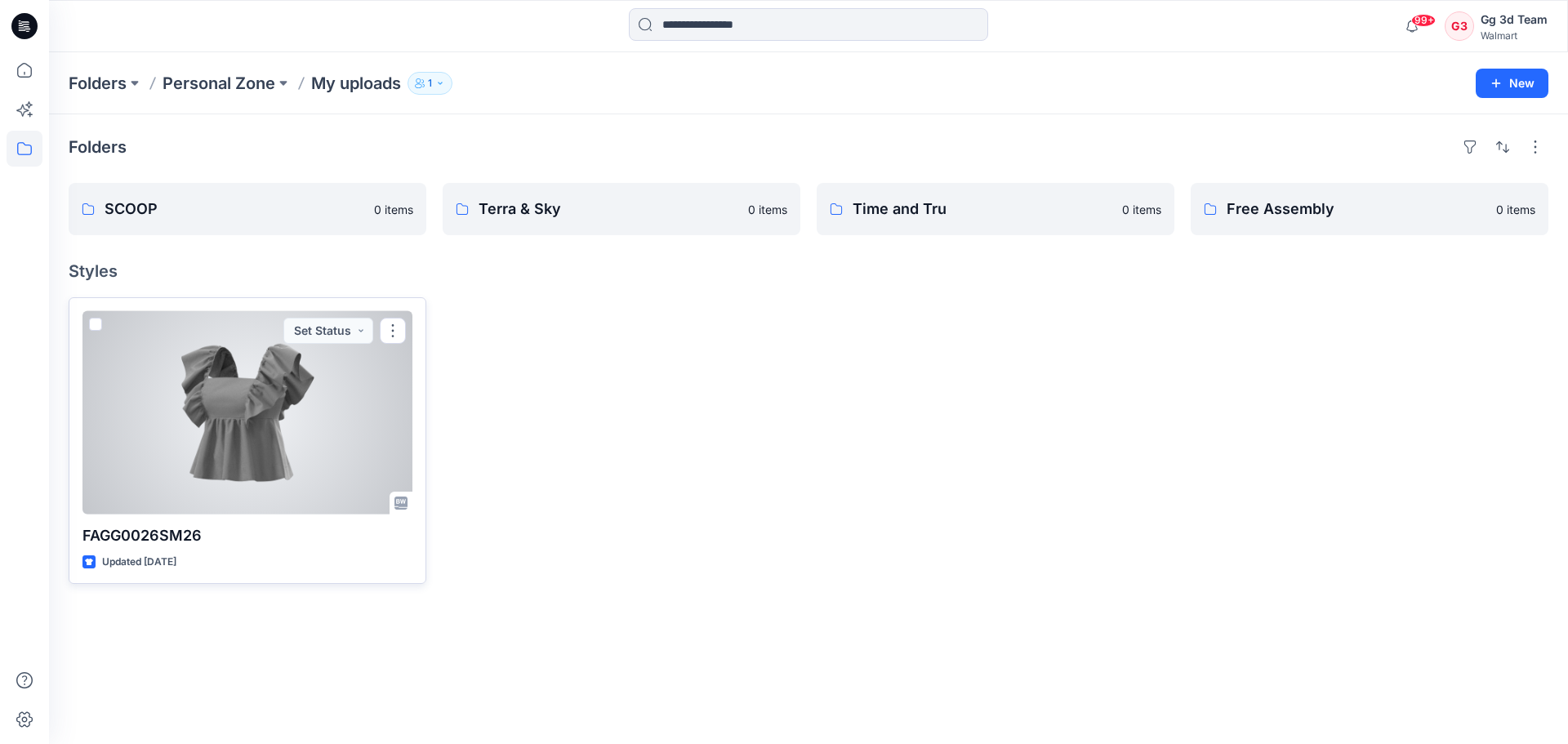
click at [226, 465] on div at bounding box center [247, 413] width 330 height 203
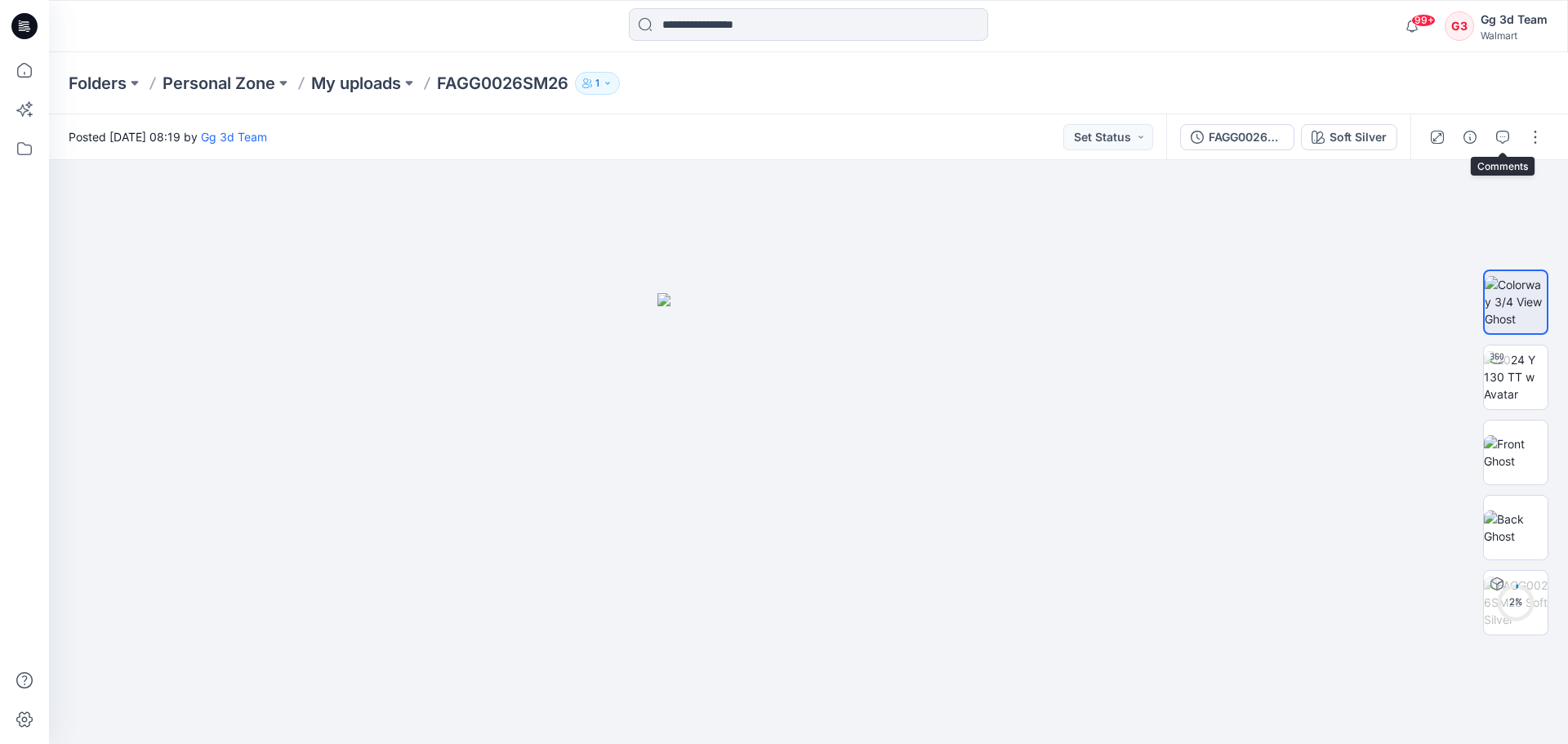
click at [1516, 132] on div at bounding box center [1485, 137] width 151 height 46
click at [1508, 136] on icon "button" at bounding box center [1503, 138] width 13 height 13
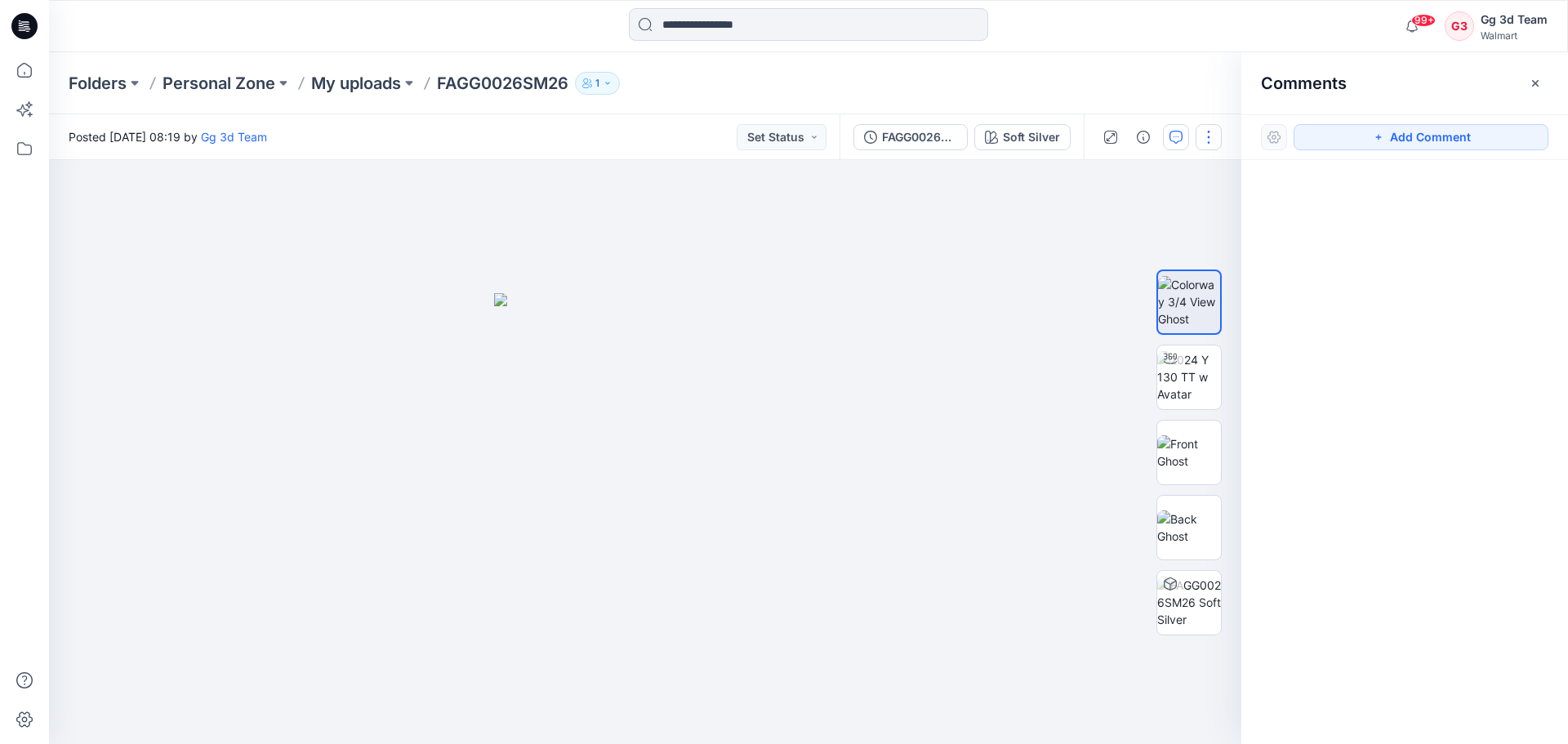
click at [1211, 135] on button "button" at bounding box center [1209, 138] width 26 height 26
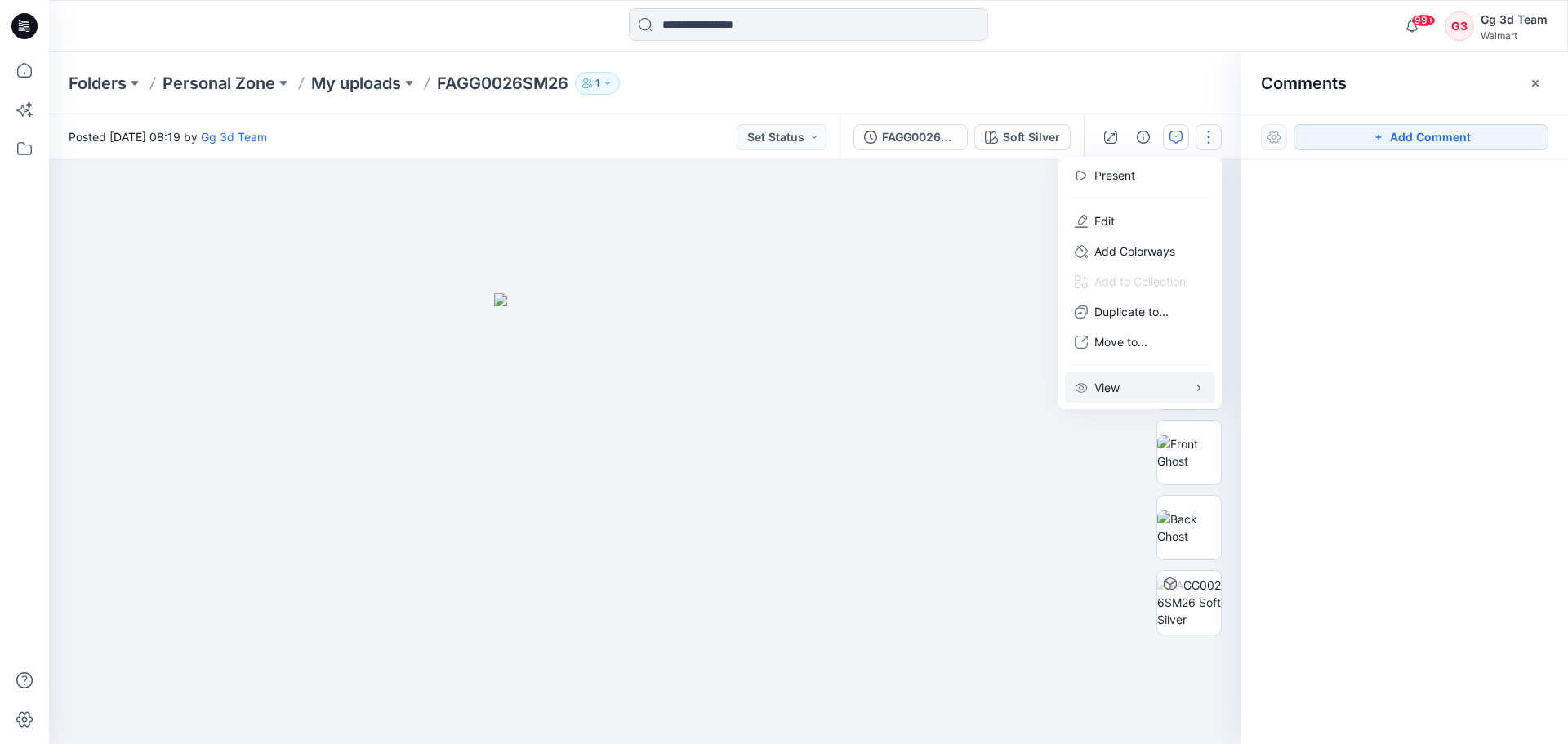
click at [1108, 381] on p "View" at bounding box center [1107, 387] width 25 height 17
click at [934, 258] on div at bounding box center [645, 452] width 1192 height 584
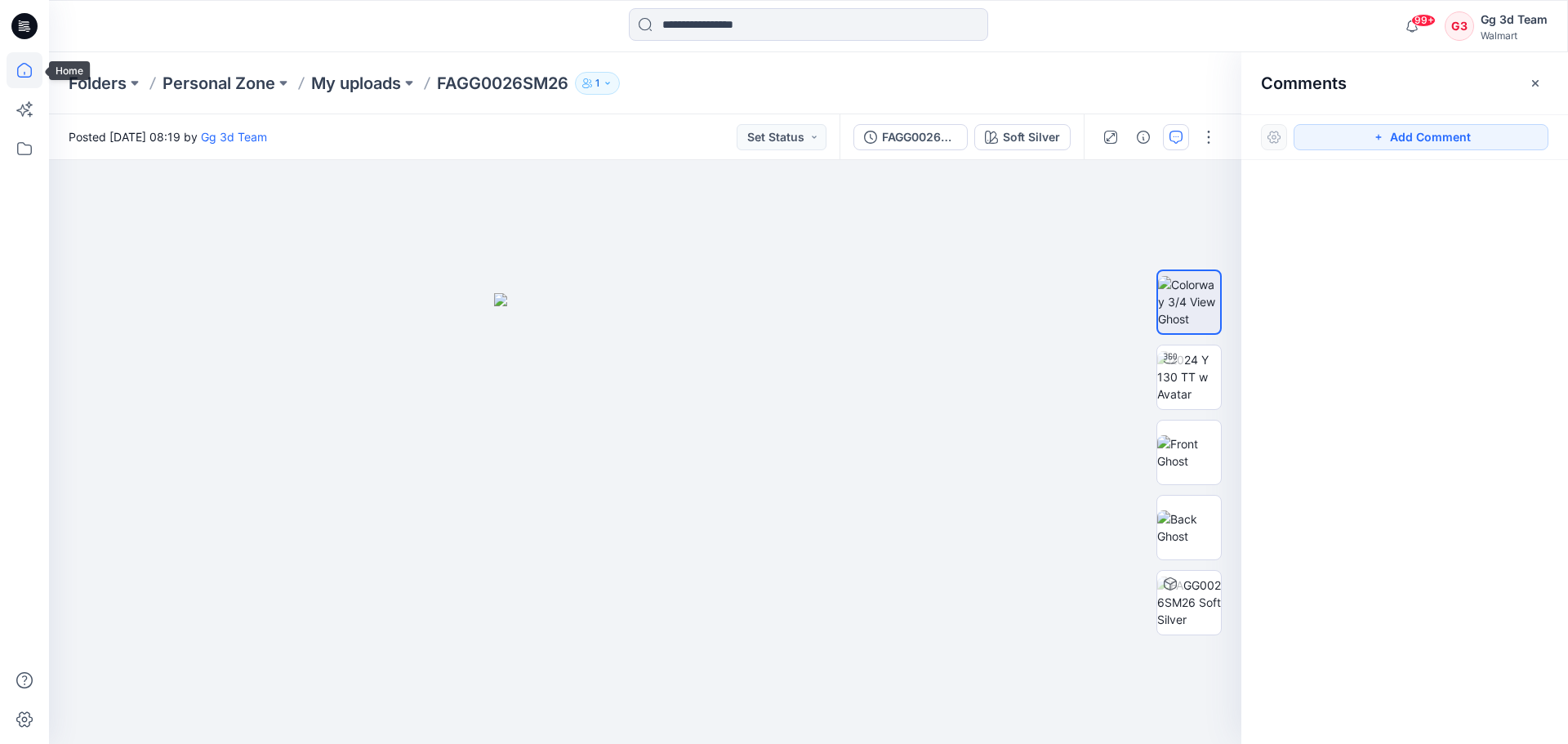
click at [27, 74] on icon at bounding box center [24, 70] width 36 height 36
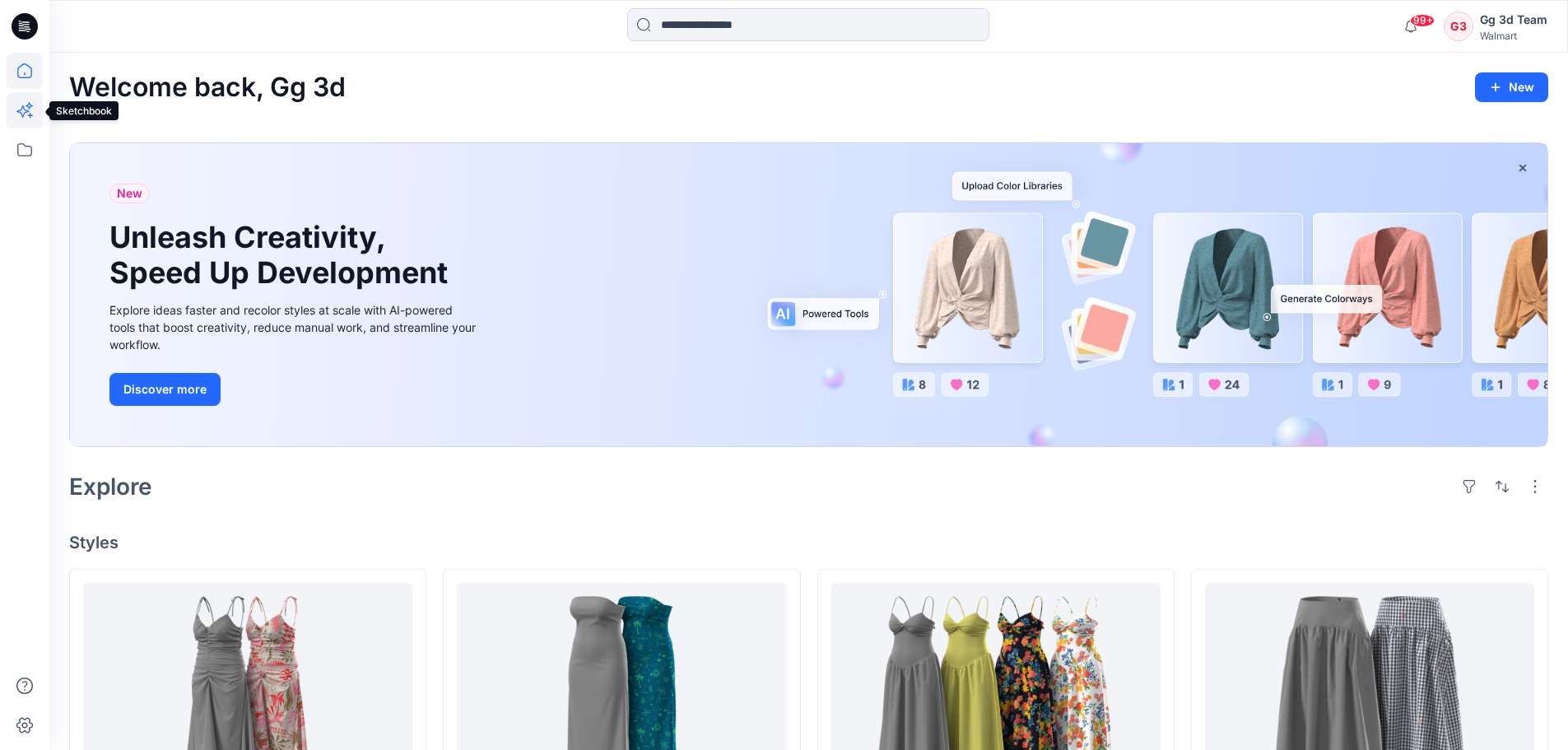
click at [28, 121] on icon at bounding box center [25, 110] width 36 height 36
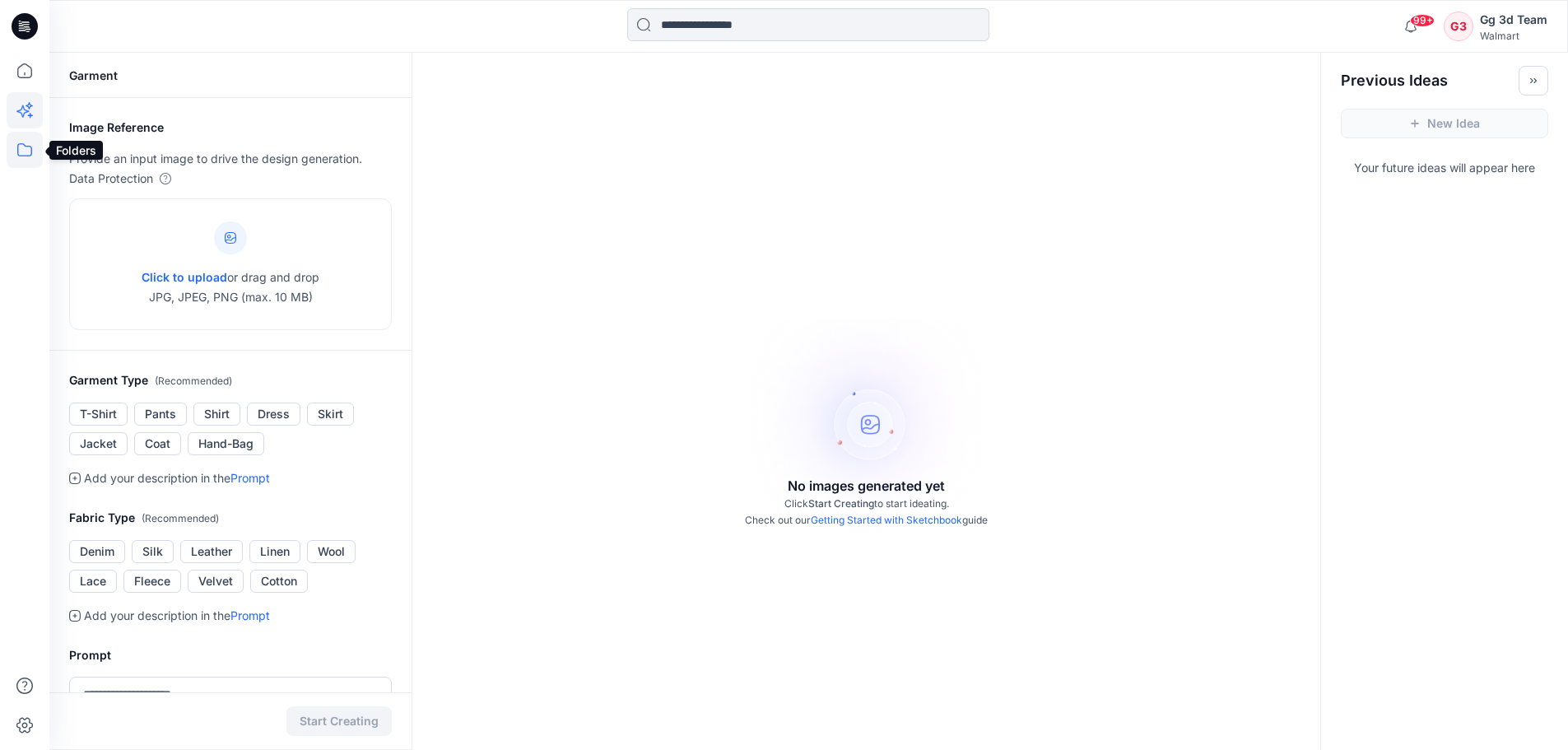
click at [28, 145] on icon at bounding box center [25, 150] width 36 height 36
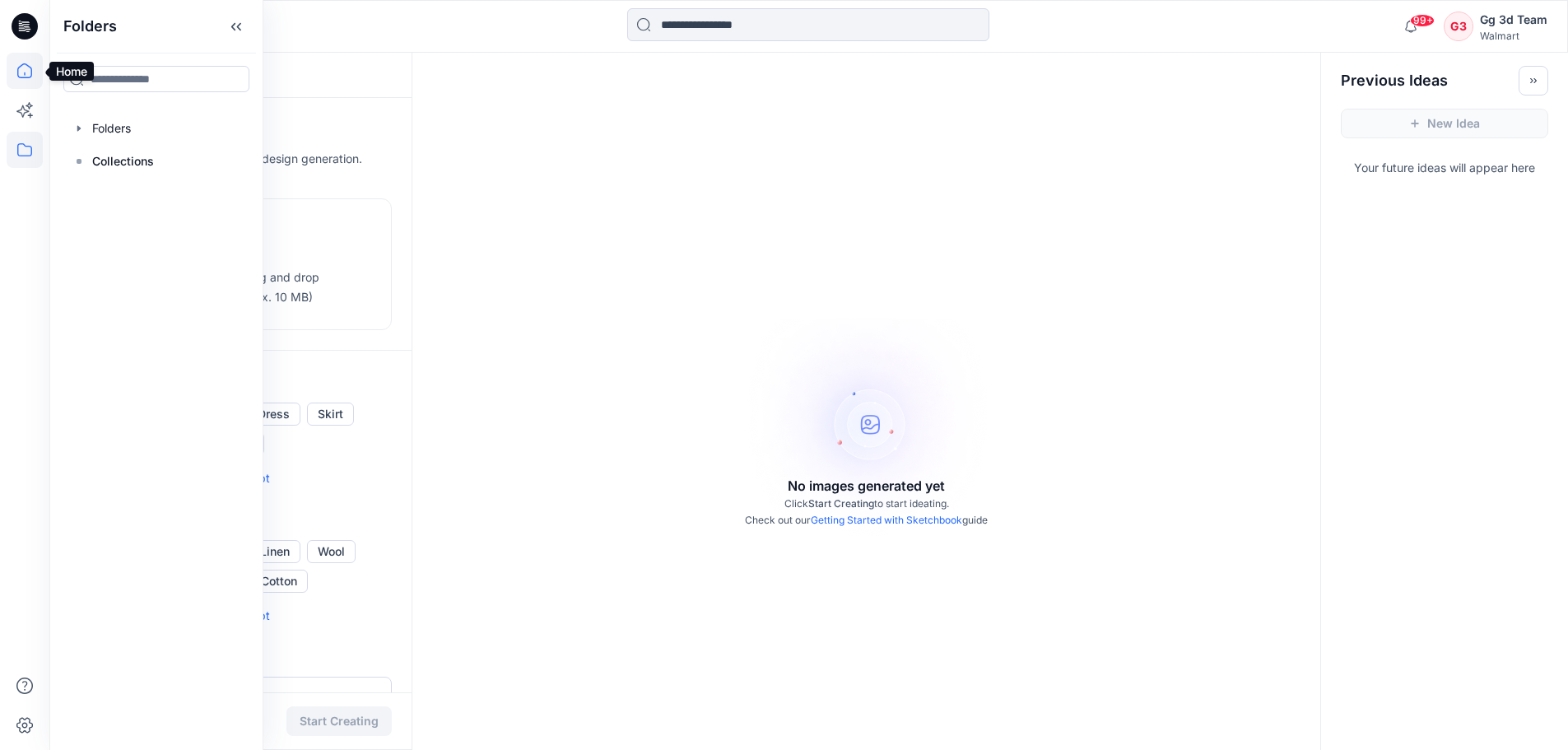
click at [30, 71] on icon at bounding box center [25, 71] width 36 height 36
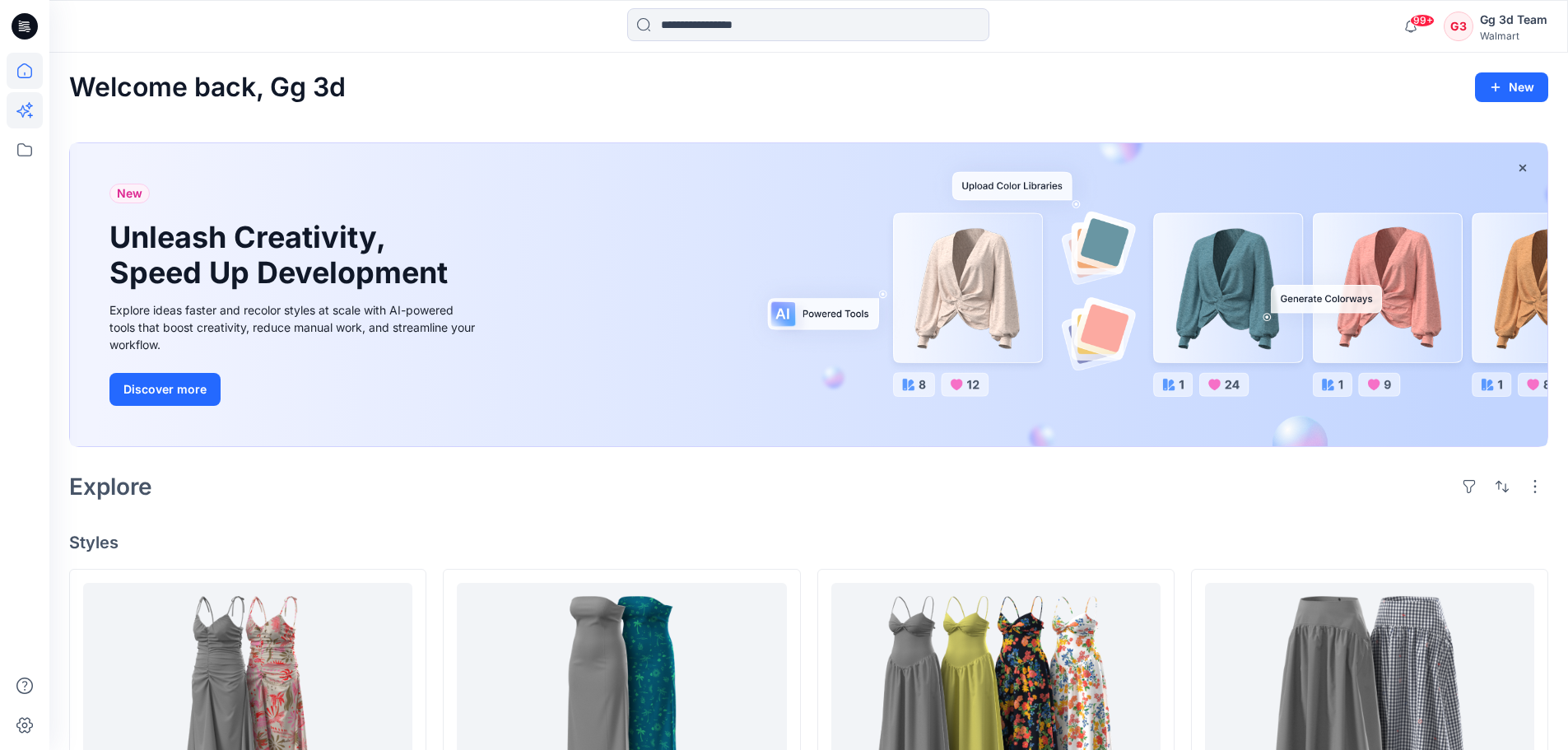
click at [30, 124] on icon at bounding box center [25, 110] width 36 height 36
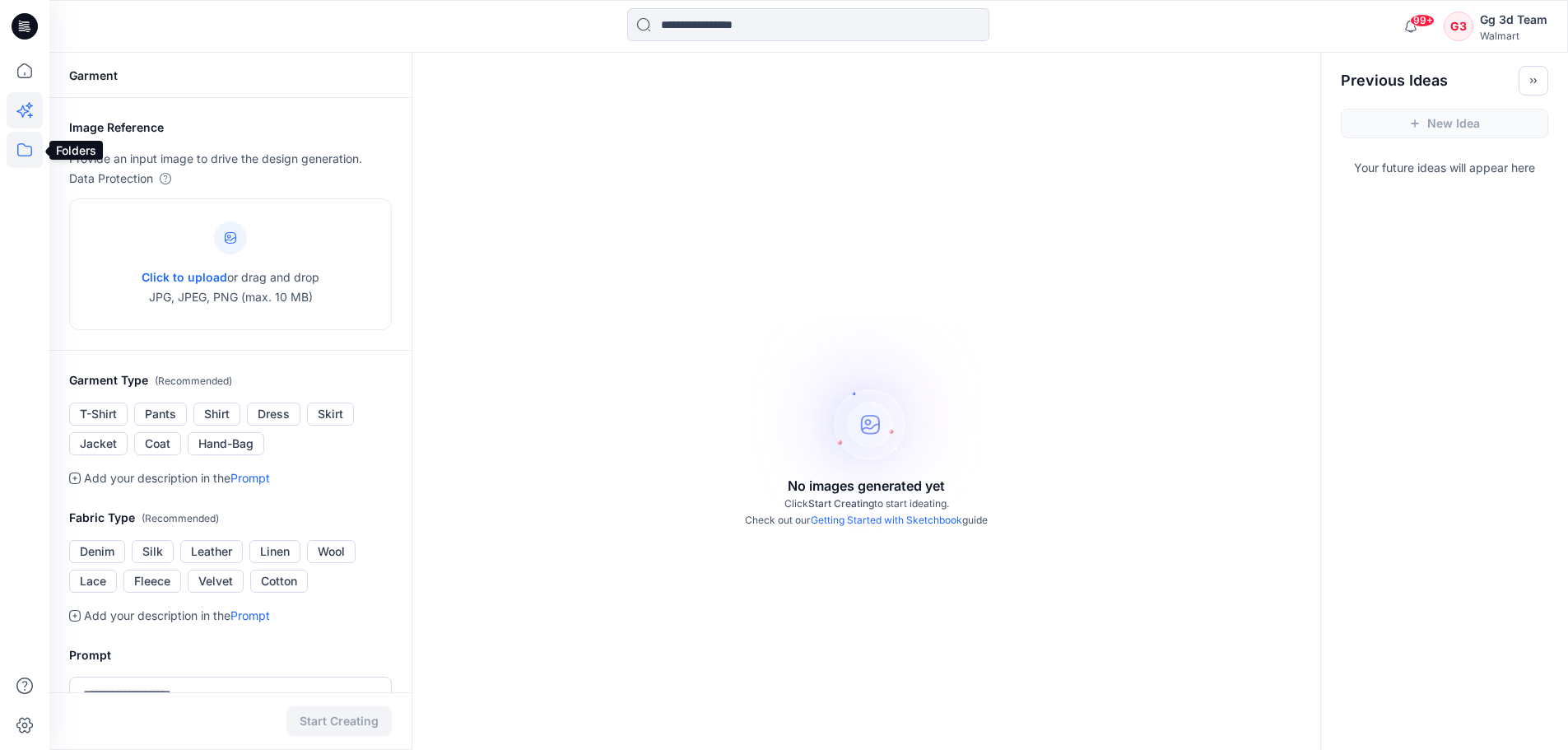
click at [30, 158] on icon at bounding box center [25, 150] width 36 height 36
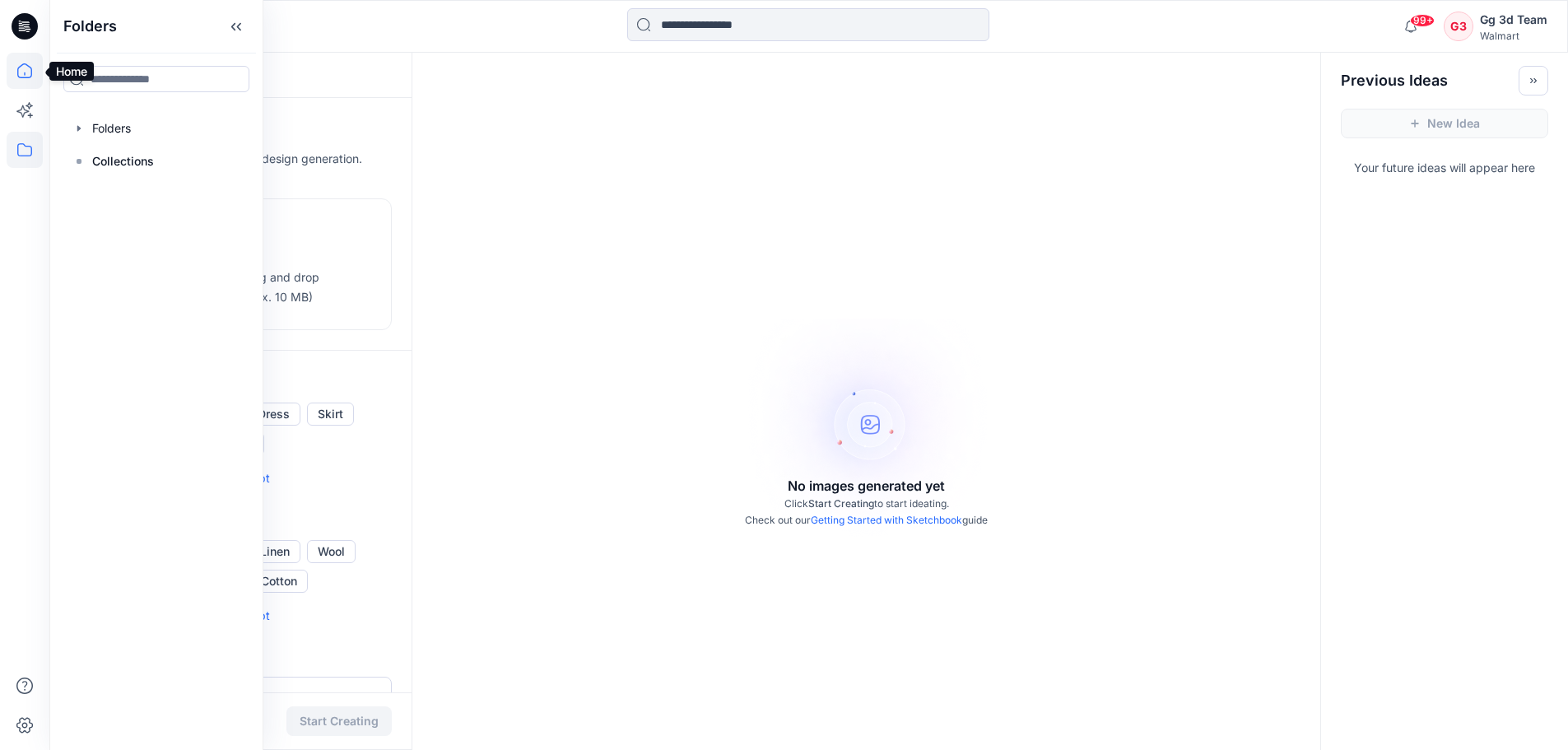
click at [35, 73] on icon at bounding box center [25, 71] width 36 height 36
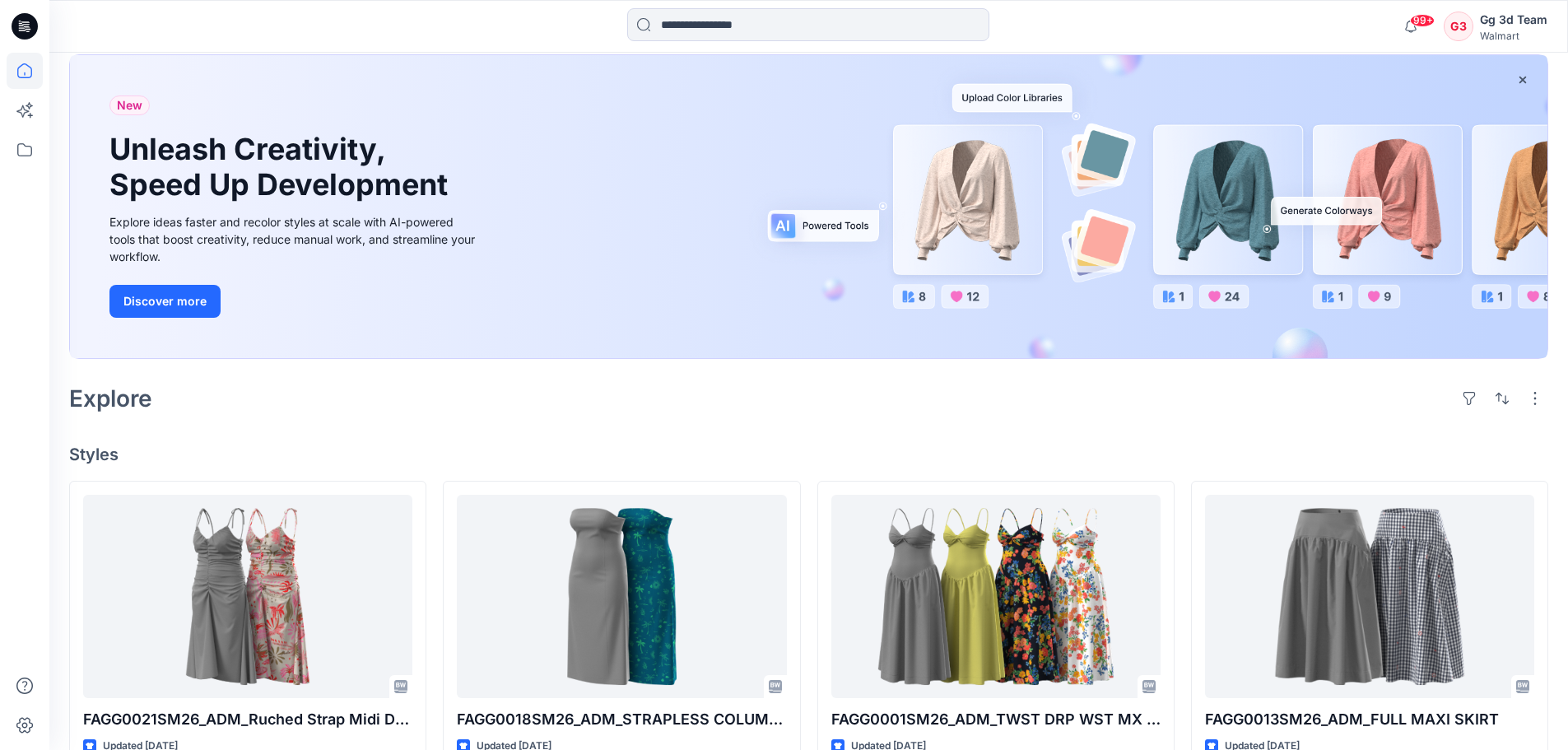
scroll to position [329, 0]
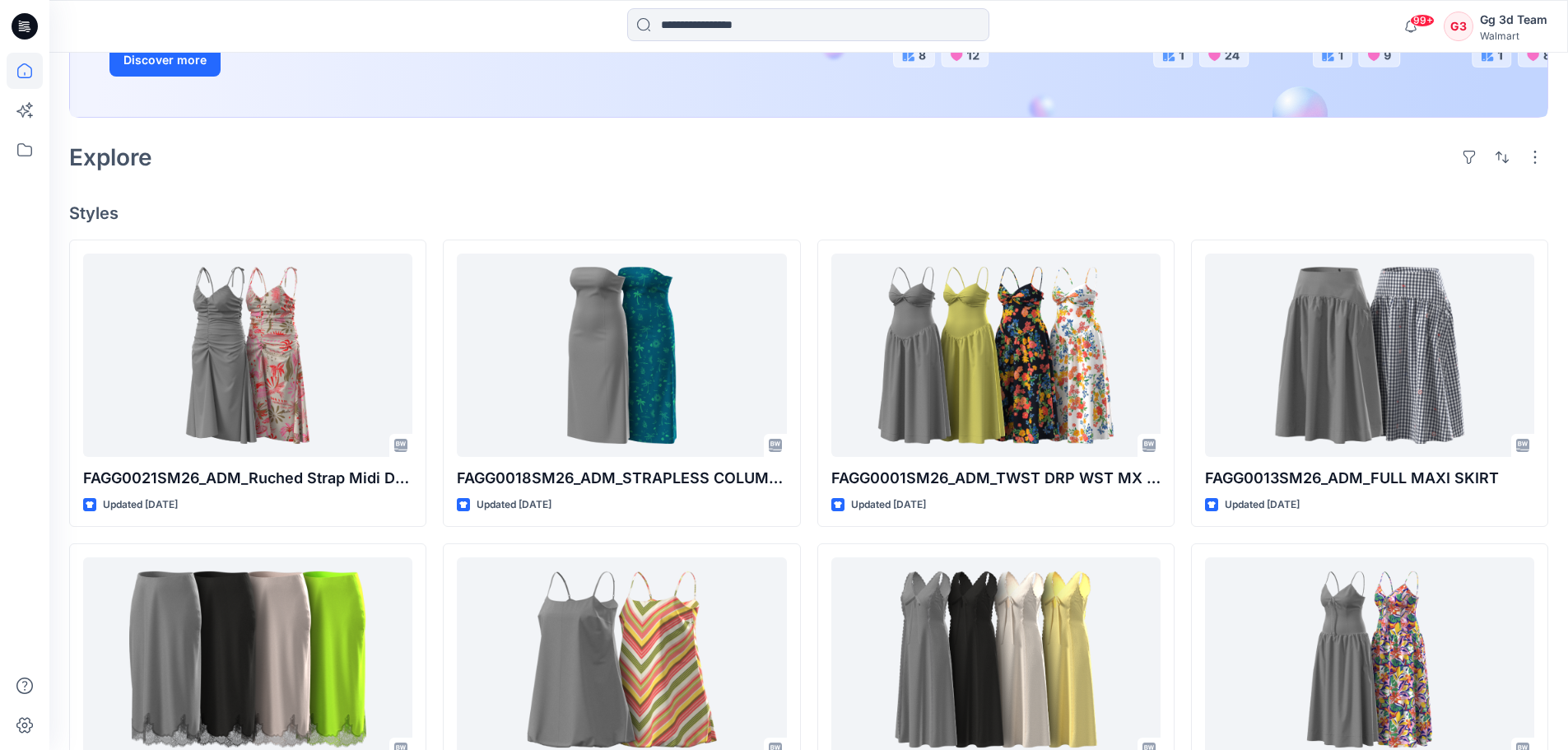
click at [1106, 188] on div "Welcome back, Gg 3d New New Unleash Creativity, Speed Up Development Explore id…" at bounding box center [808, 469] width 1518 height 1492
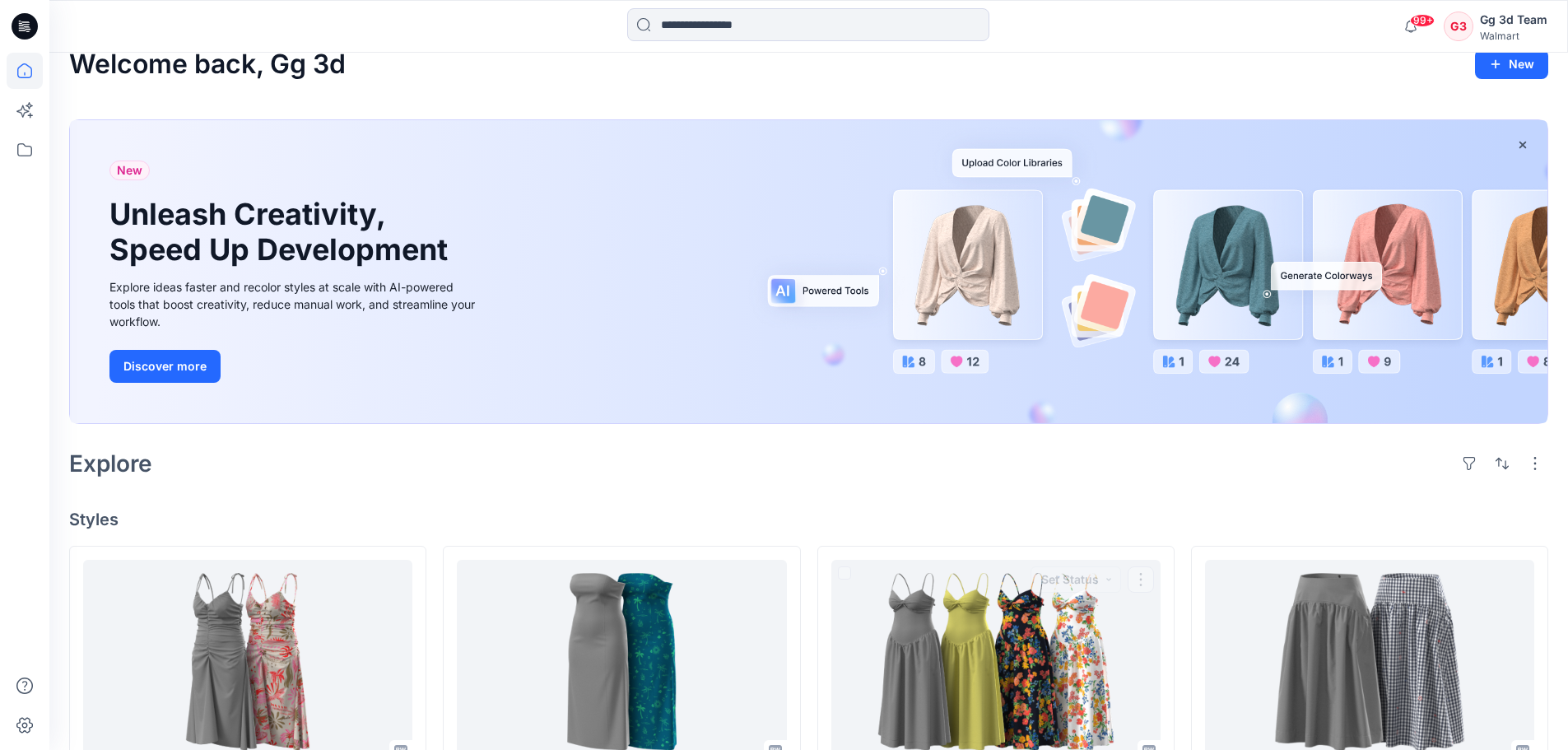
scroll to position [0, 0]
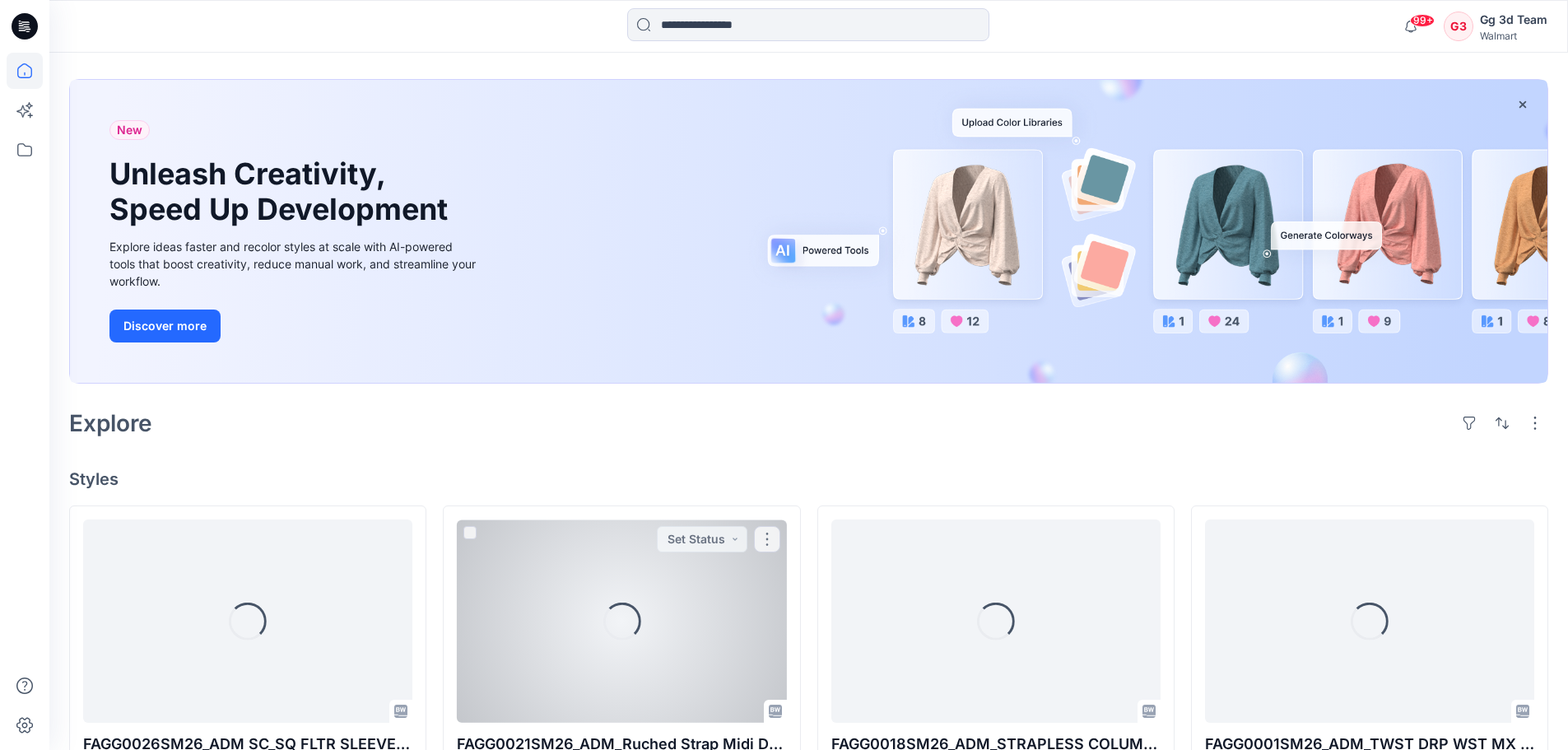
scroll to position [247, 0]
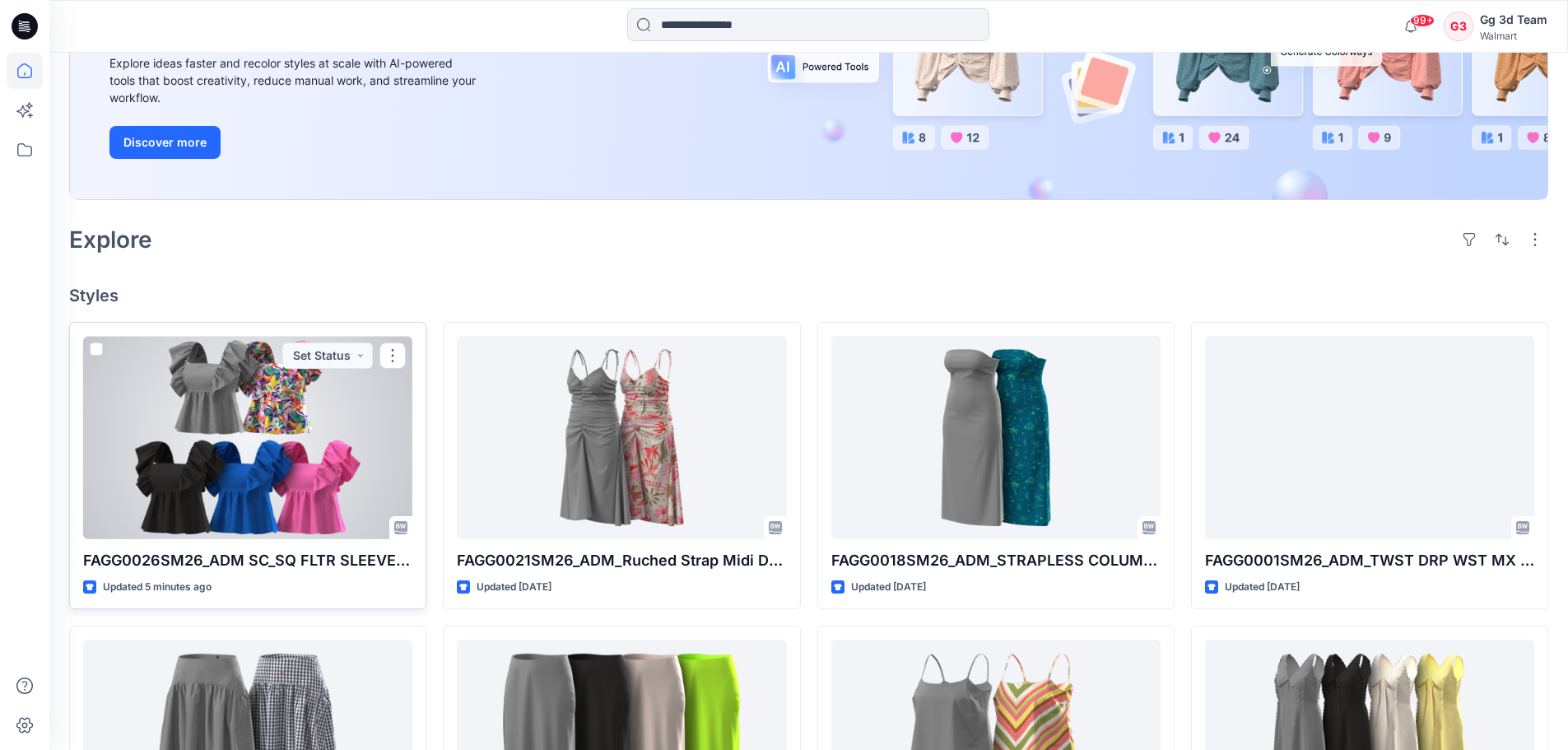
click at [241, 392] on div at bounding box center [247, 438] width 329 height 204
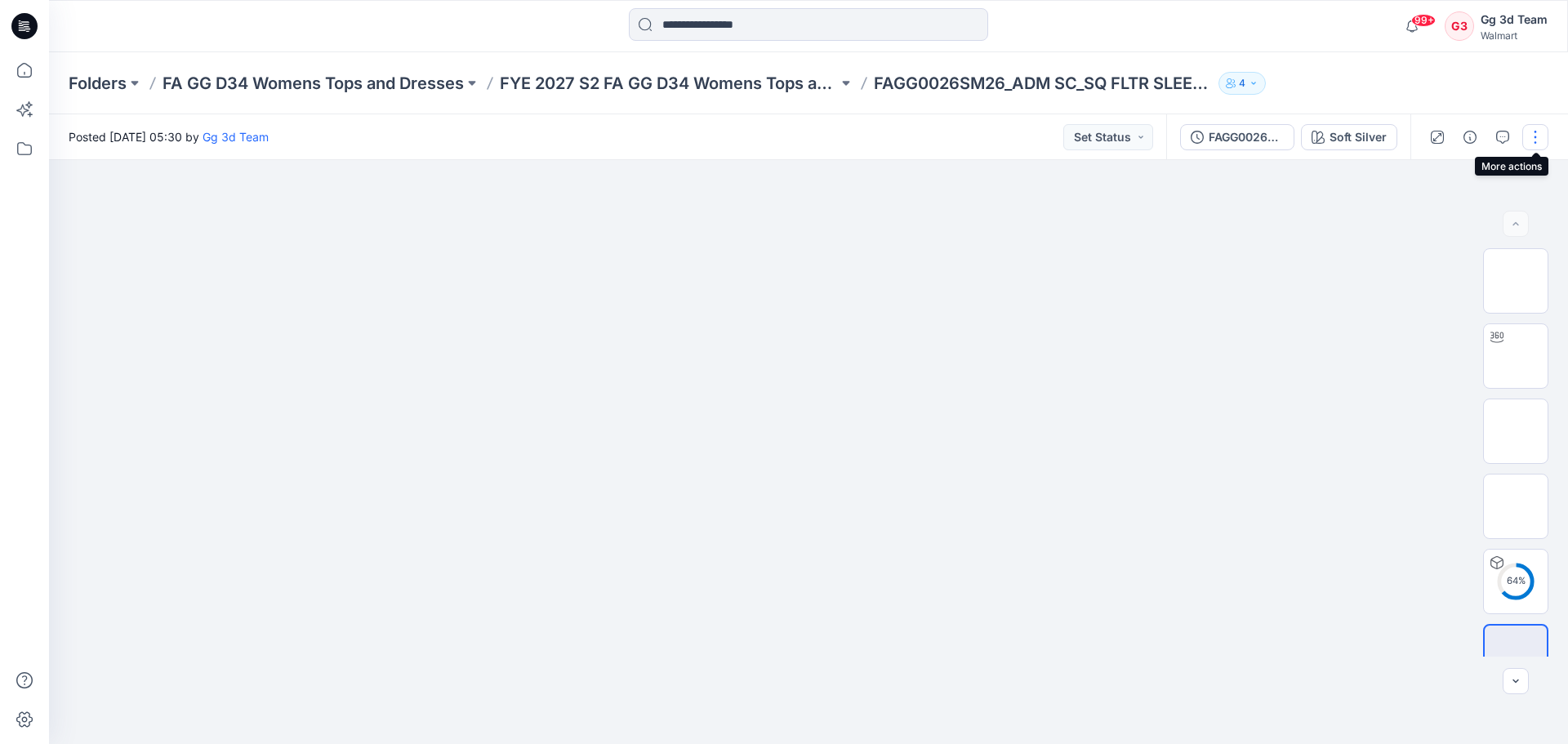
click at [1534, 133] on button "button" at bounding box center [1535, 138] width 26 height 26
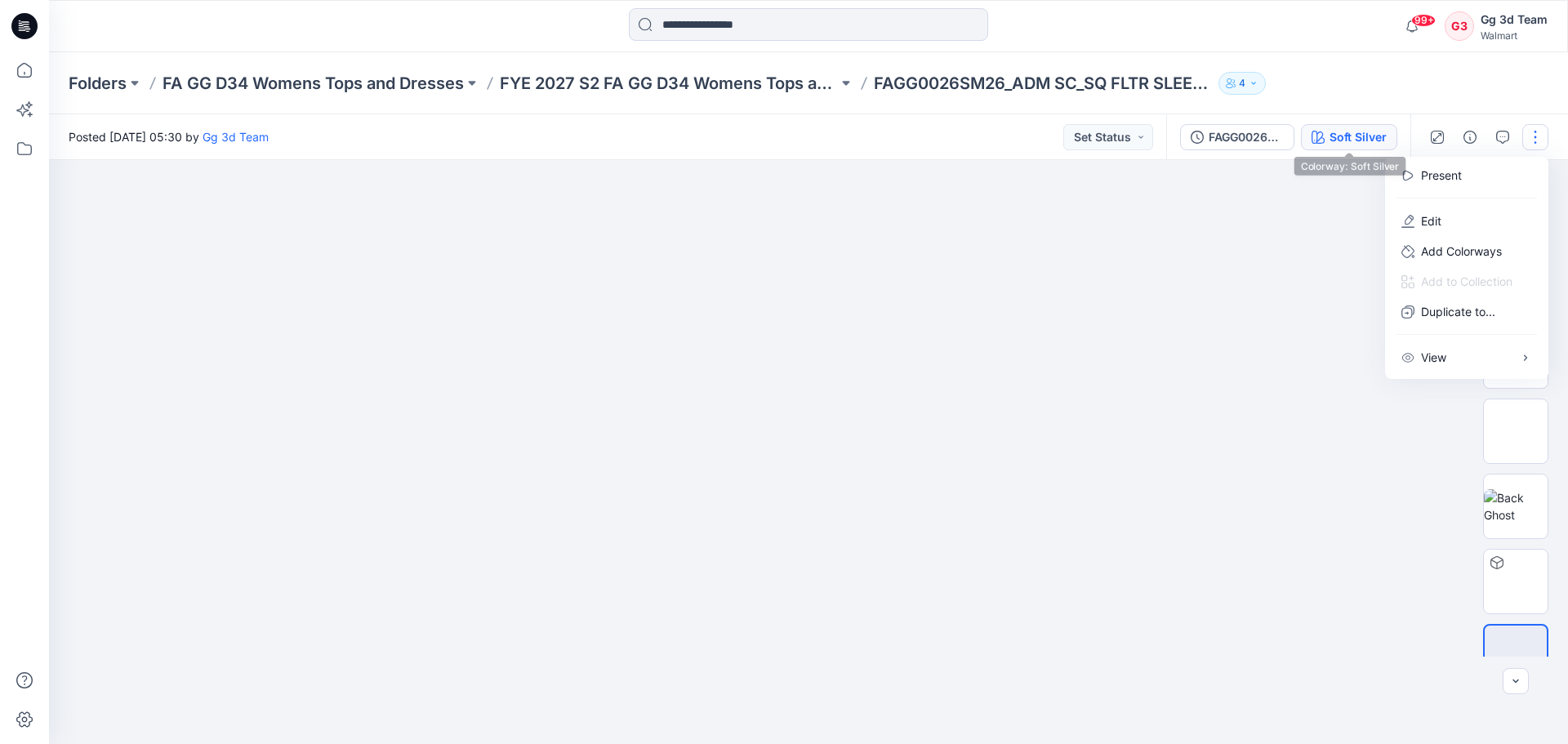
click at [1359, 145] on div "Soft Silver" at bounding box center [1357, 137] width 57 height 18
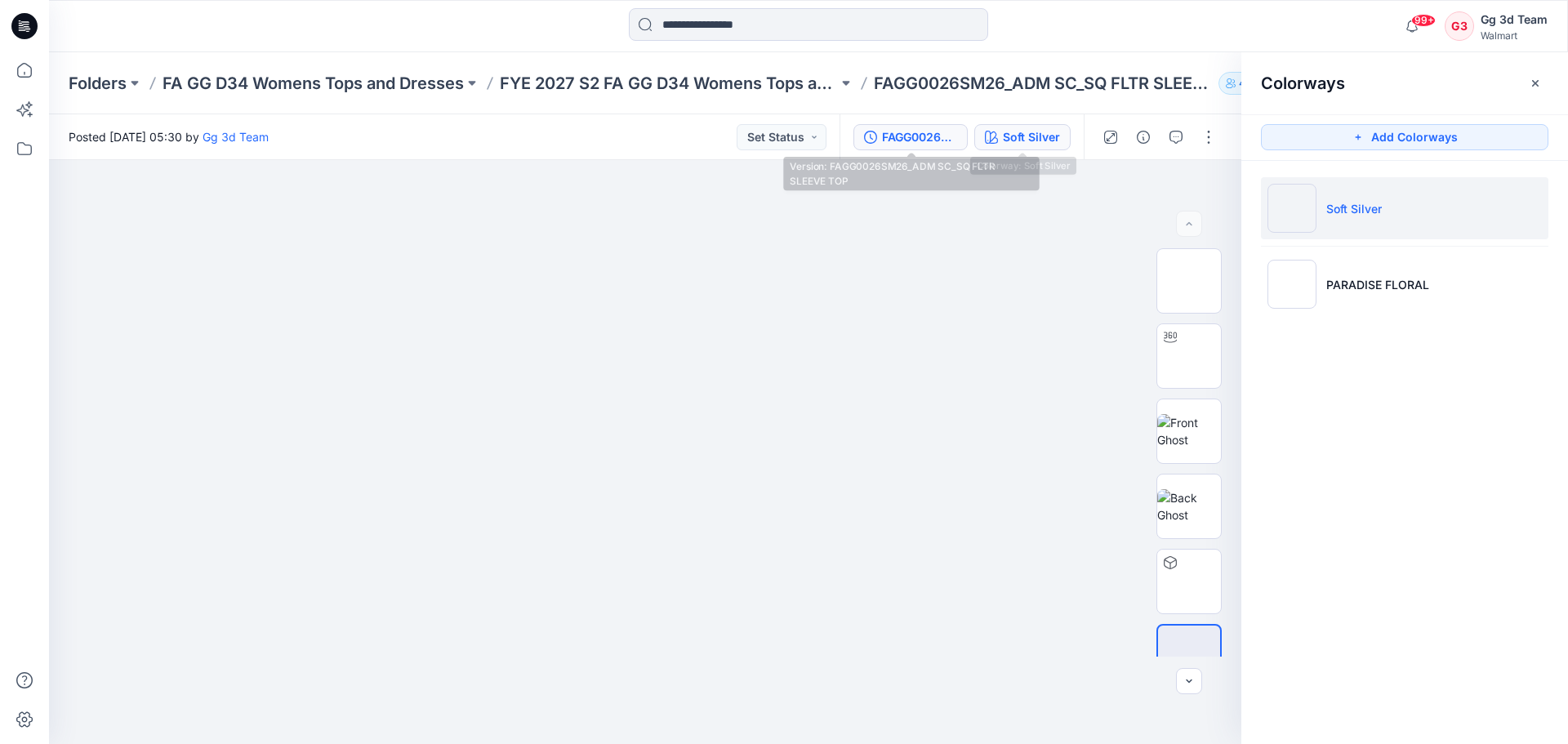
click at [919, 145] on div "FAGG0026SM26_ADM SC_SQ FLTR SLEEVE TOP" at bounding box center [920, 137] width 75 height 18
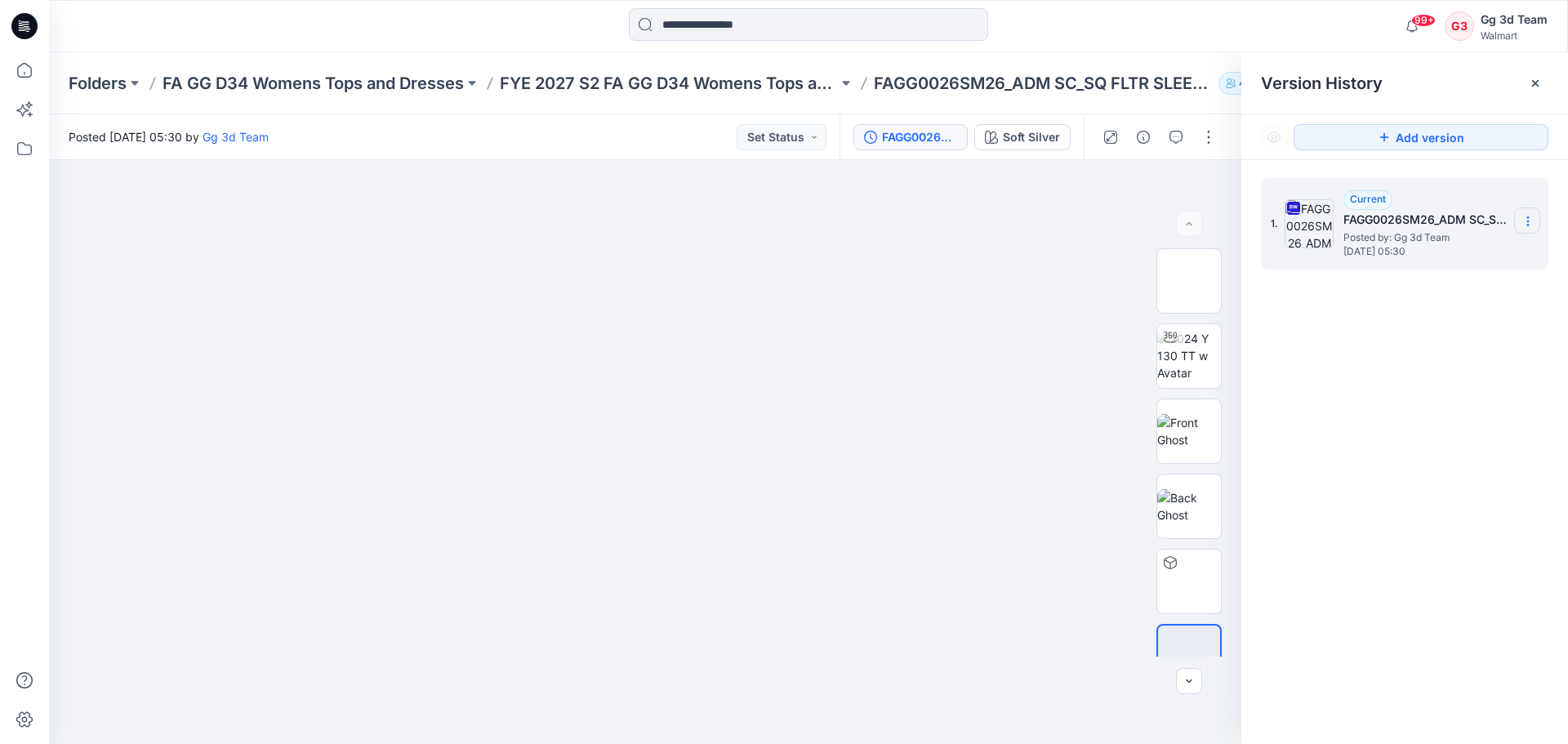
click at [1522, 222] on icon at bounding box center [1528, 222] width 13 height 13
click at [1465, 479] on div "1. Current FAGG0026SM26_ADM SC_SQ FLTR SLEEVE TOP Posted by: Gg 3d Team Monday,…" at bounding box center [1404, 463] width 327 height 607
drag, startPoint x: 1345, startPoint y: 220, endPoint x: 1499, endPoint y: 370, distance: 215.0
click at [1500, 370] on div "1. Current FAGG0026SM26_ADM SC_SQ FLTR SLEEVE TOP Posted by: Gg 3d Team Monday,…" at bounding box center [1404, 463] width 327 height 607
click at [1480, 402] on div "1. Current FAGG0026SM26_ADM SC_SQ FLTR SLEEVE TOP Posted by: Gg 3d Team Monday,…" at bounding box center [1404, 463] width 327 height 607
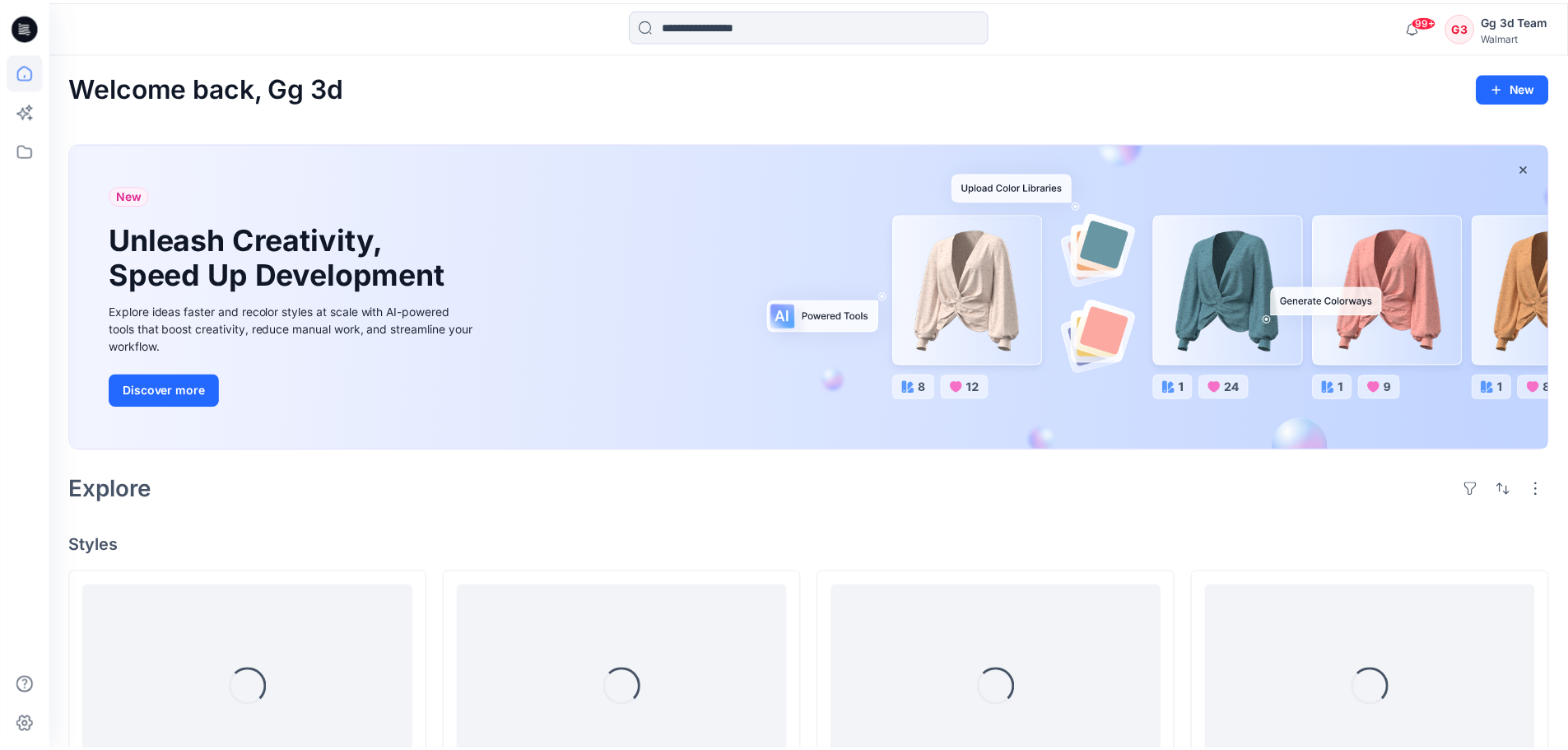
scroll to position [247, 0]
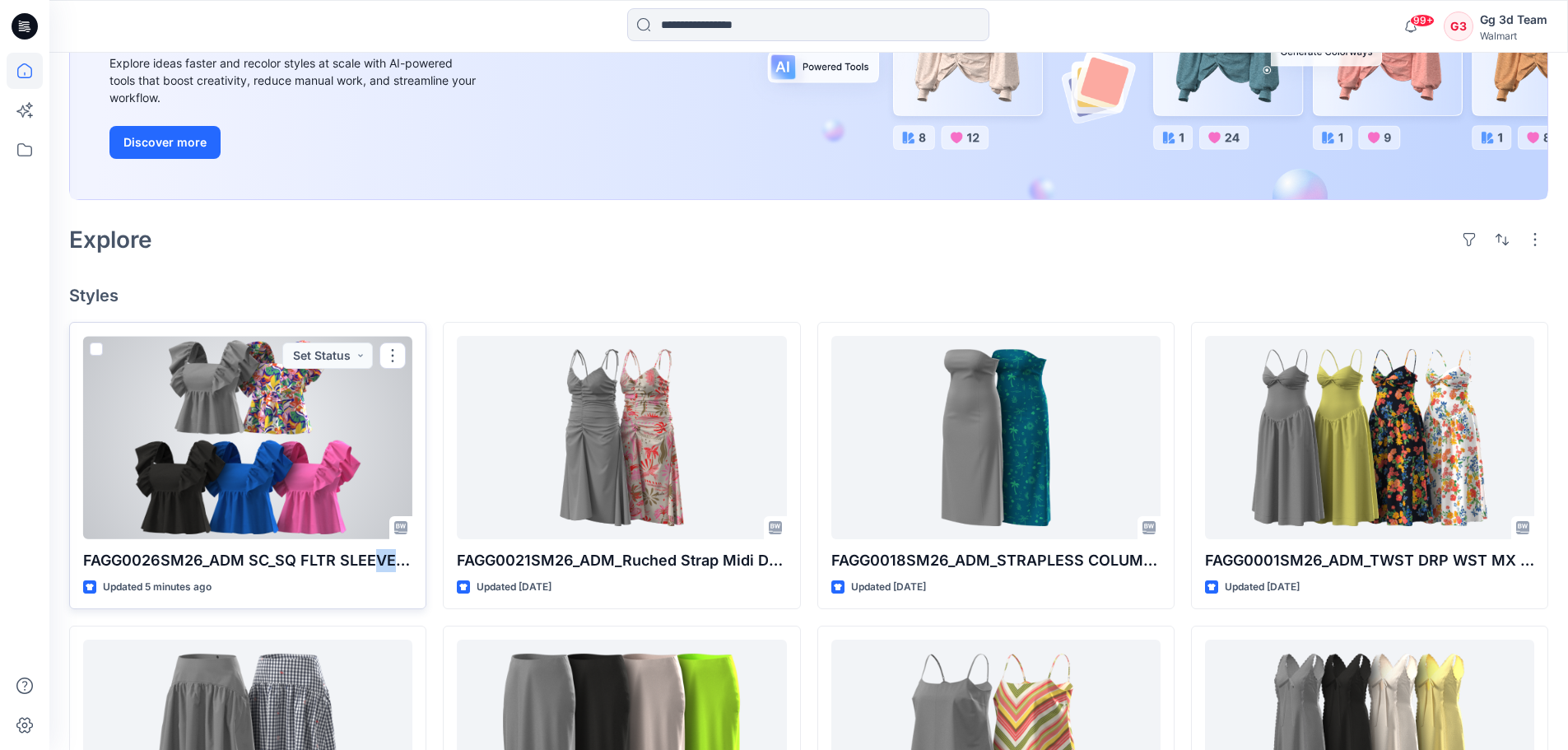
drag, startPoint x: 395, startPoint y: 560, endPoint x: 380, endPoint y: 559, distance: 15.0
click at [380, 559] on p "FAGG0026SM26_ADM SC_SQ FLTR SLEEVE TOP" at bounding box center [247, 560] width 329 height 23
click at [338, 592] on div "Updated 5 minutes ago" at bounding box center [247, 588] width 329 height 17
